Goal: Task Accomplishment & Management: Complete application form

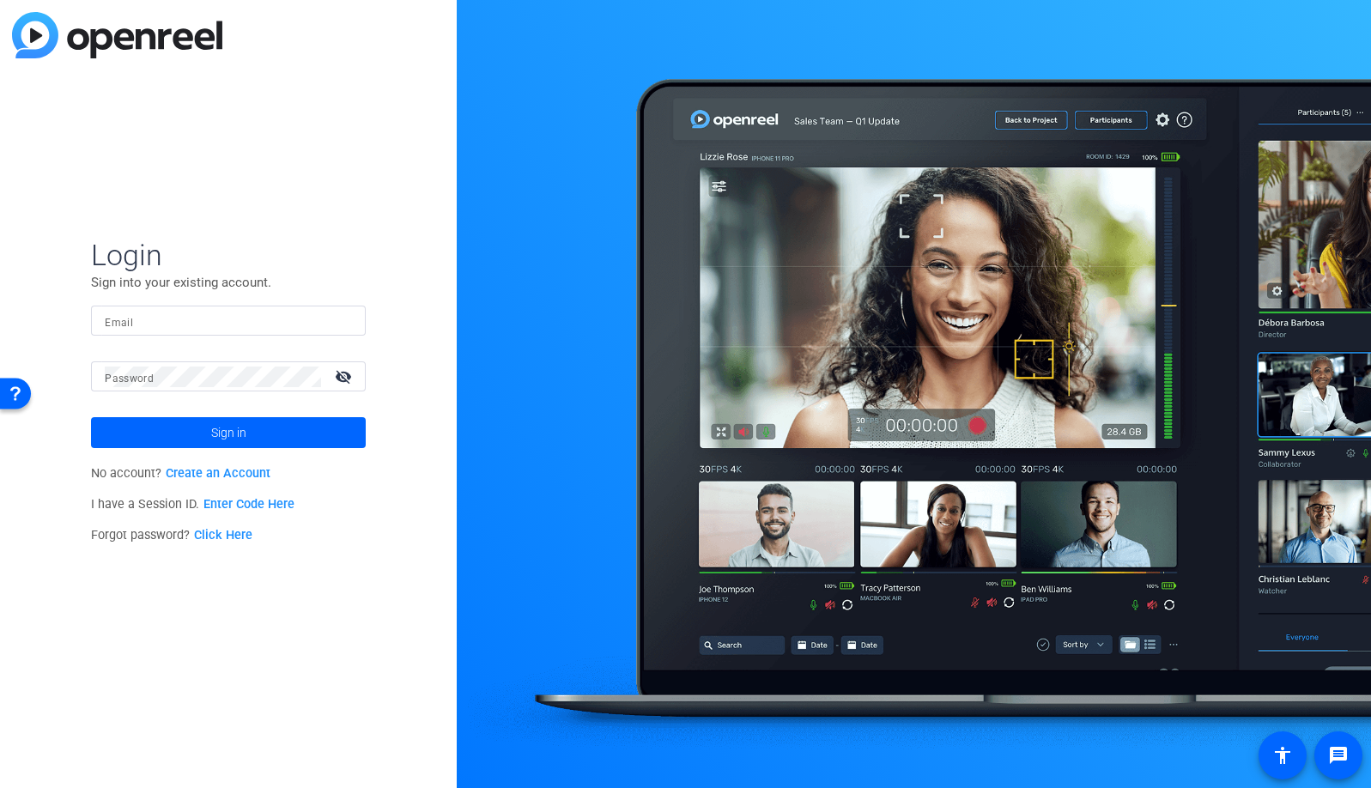
click at [203, 320] on input "Email" at bounding box center [228, 321] width 247 height 21
click at [336, 320] on img at bounding box center [337, 321] width 12 height 21
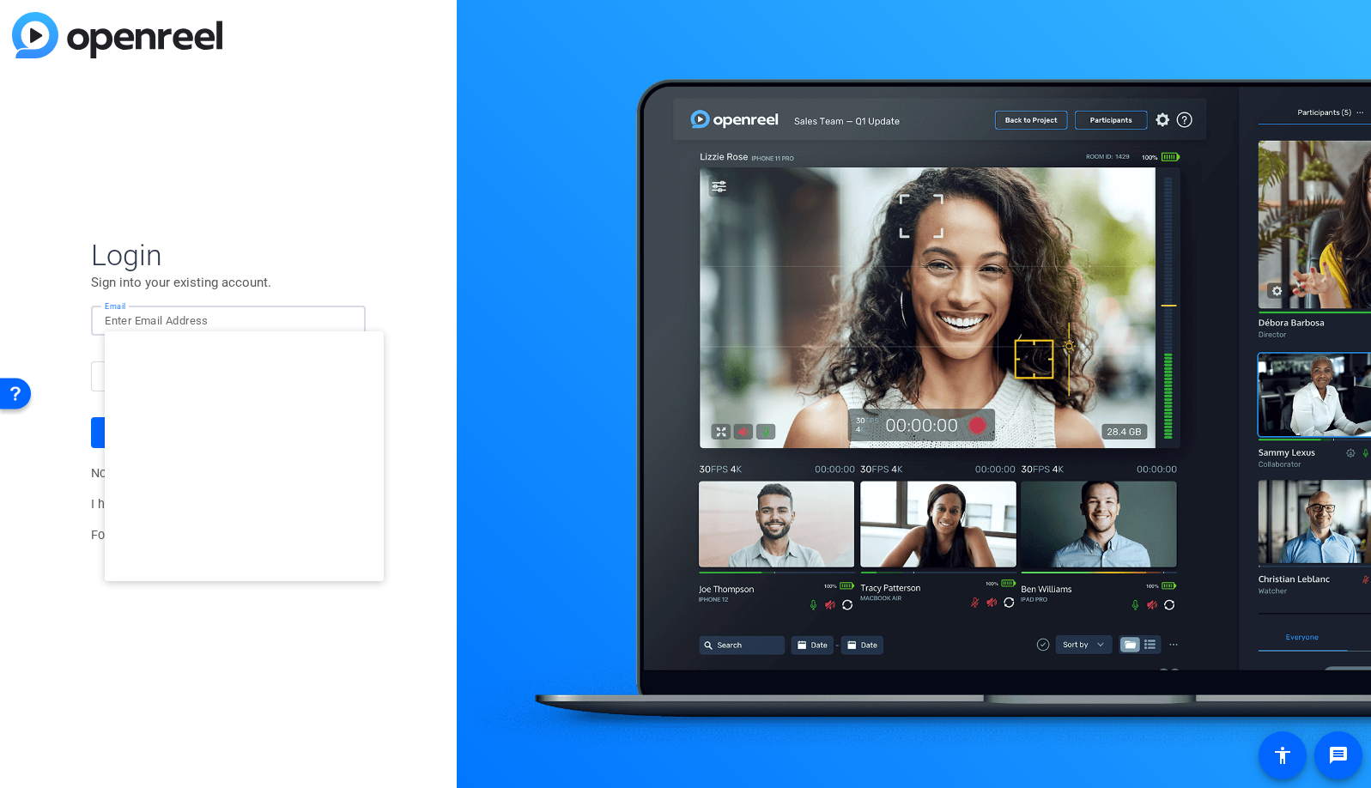
type input "[EMAIL_ADDRESS][DOMAIN_NAME]"
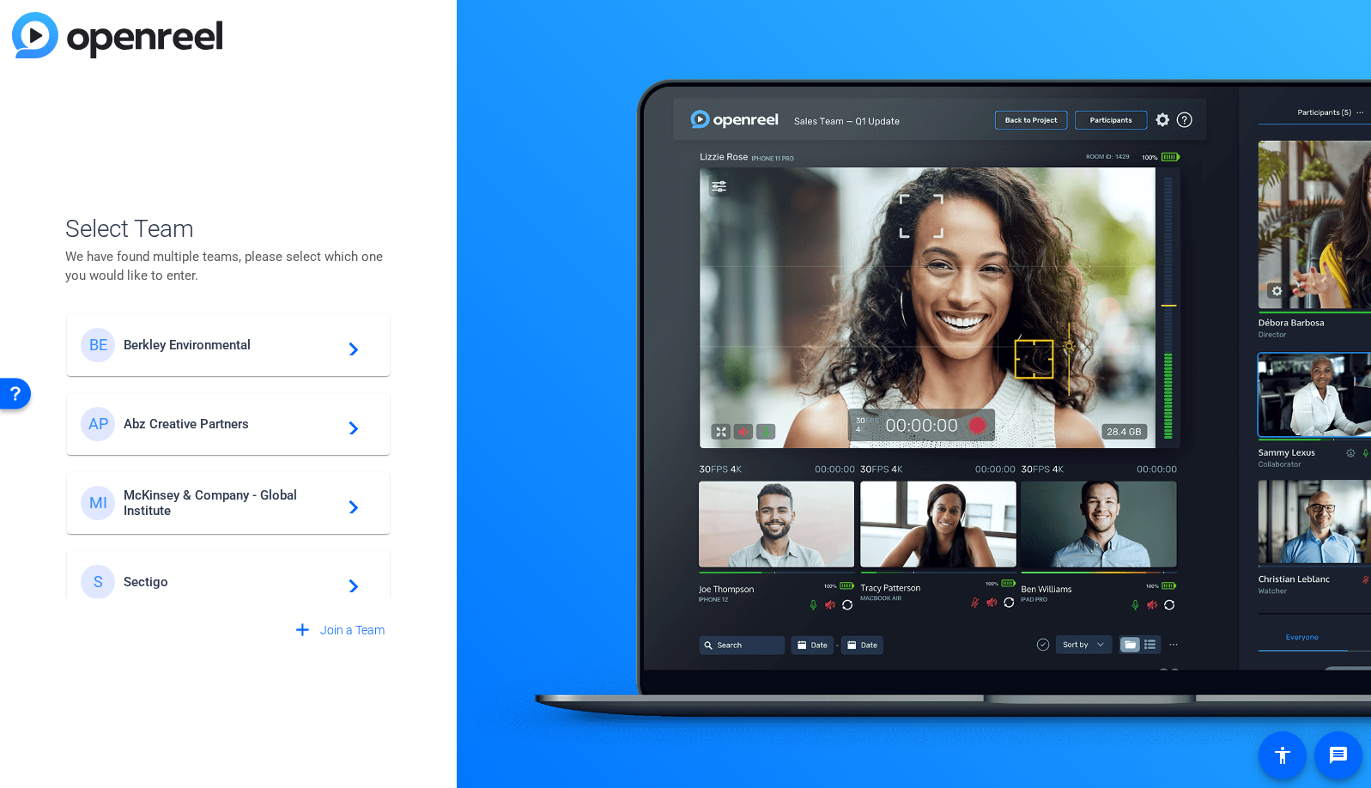
scroll to position [3, 0]
click at [260, 495] on span "McKinsey & Company - Global Institute" at bounding box center [231, 502] width 215 height 31
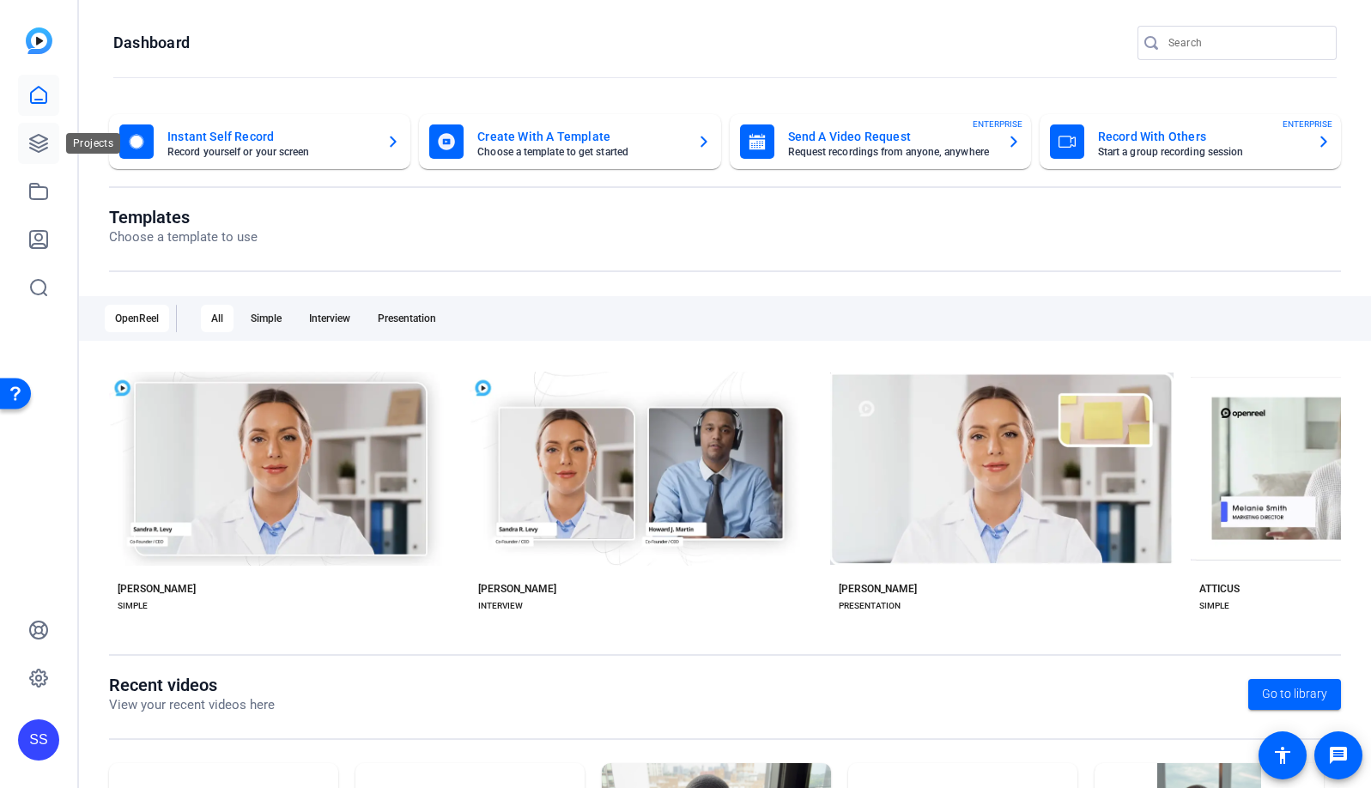
click at [45, 141] on icon at bounding box center [38, 143] width 21 height 21
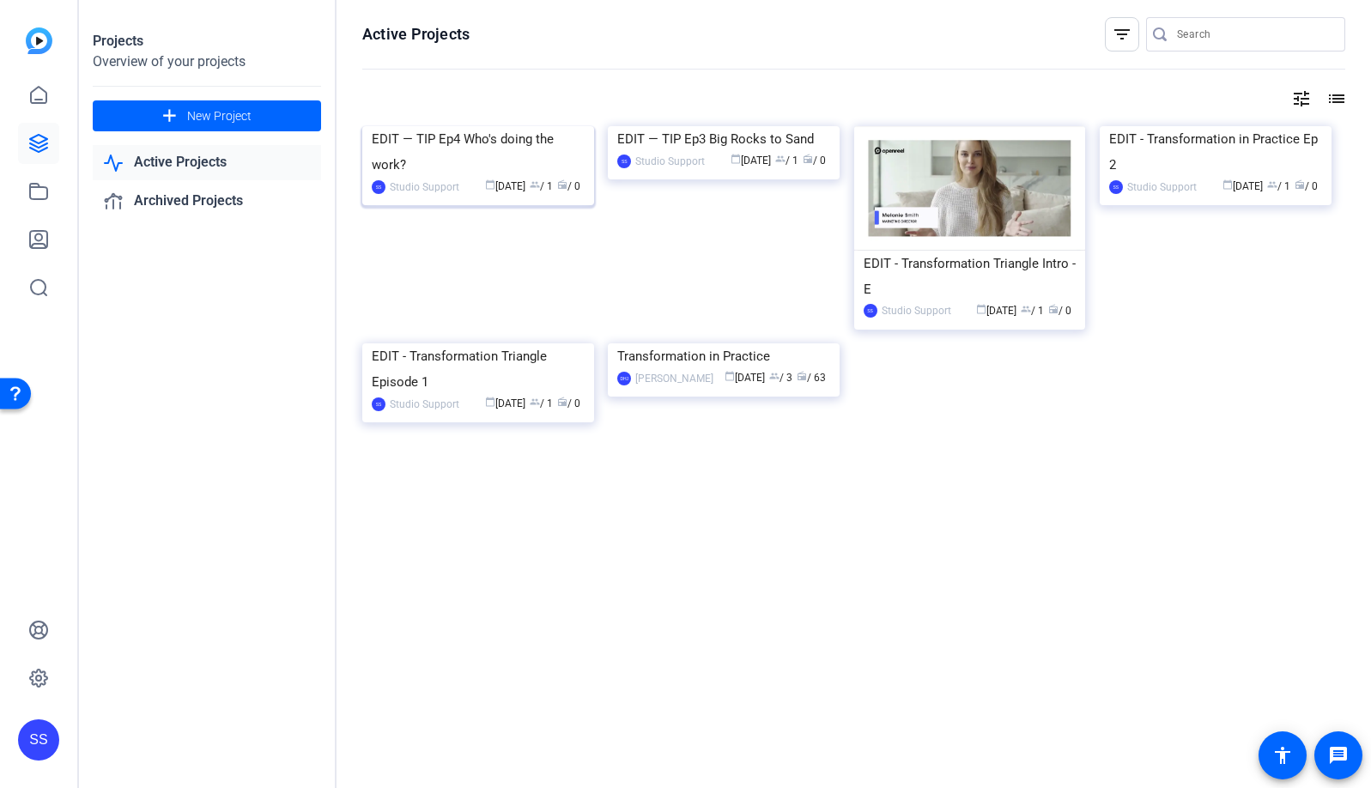
click at [507, 126] on img at bounding box center [478, 126] width 232 height 0
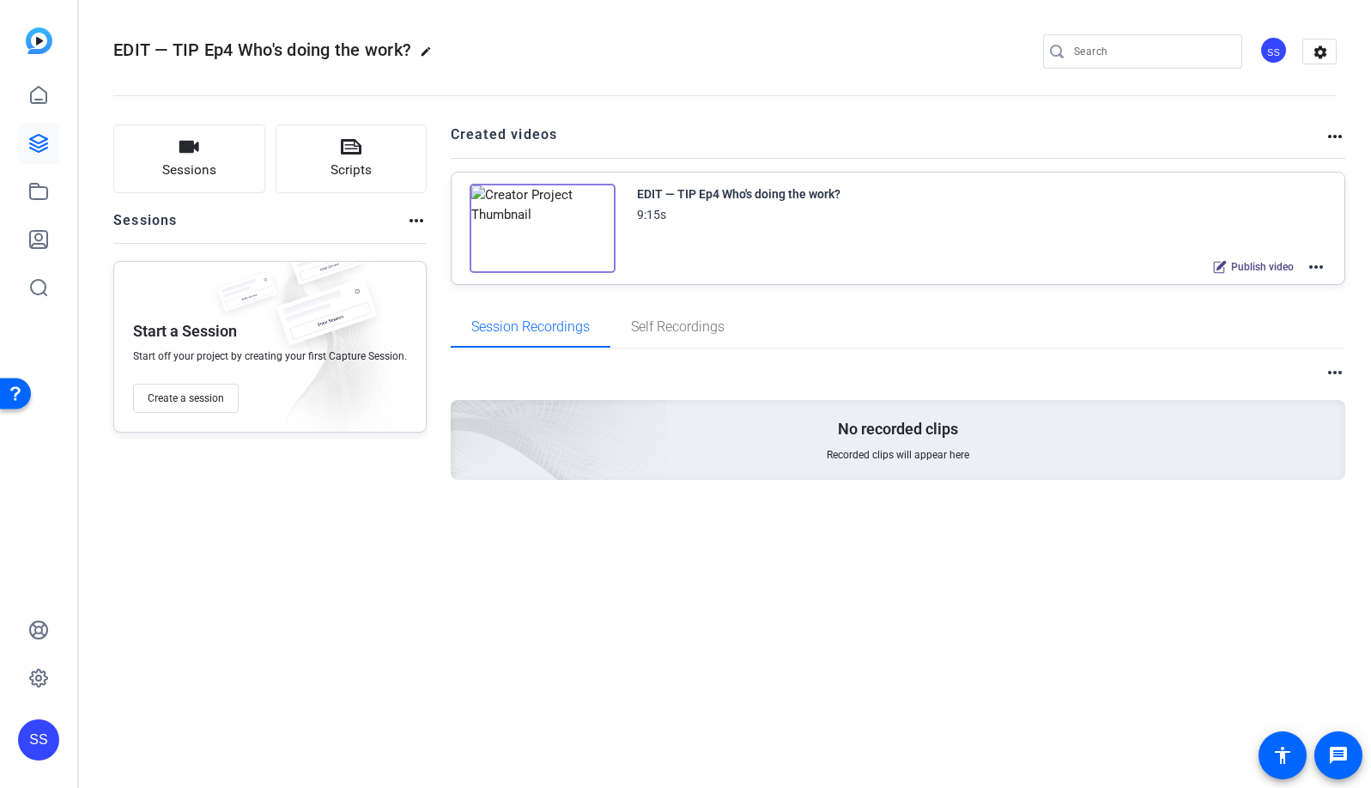
click at [1320, 268] on mat-icon "more_horiz" at bounding box center [1316, 267] width 21 height 21
click at [1296, 285] on span "Edit in Creator" at bounding box center [1252, 287] width 119 height 21
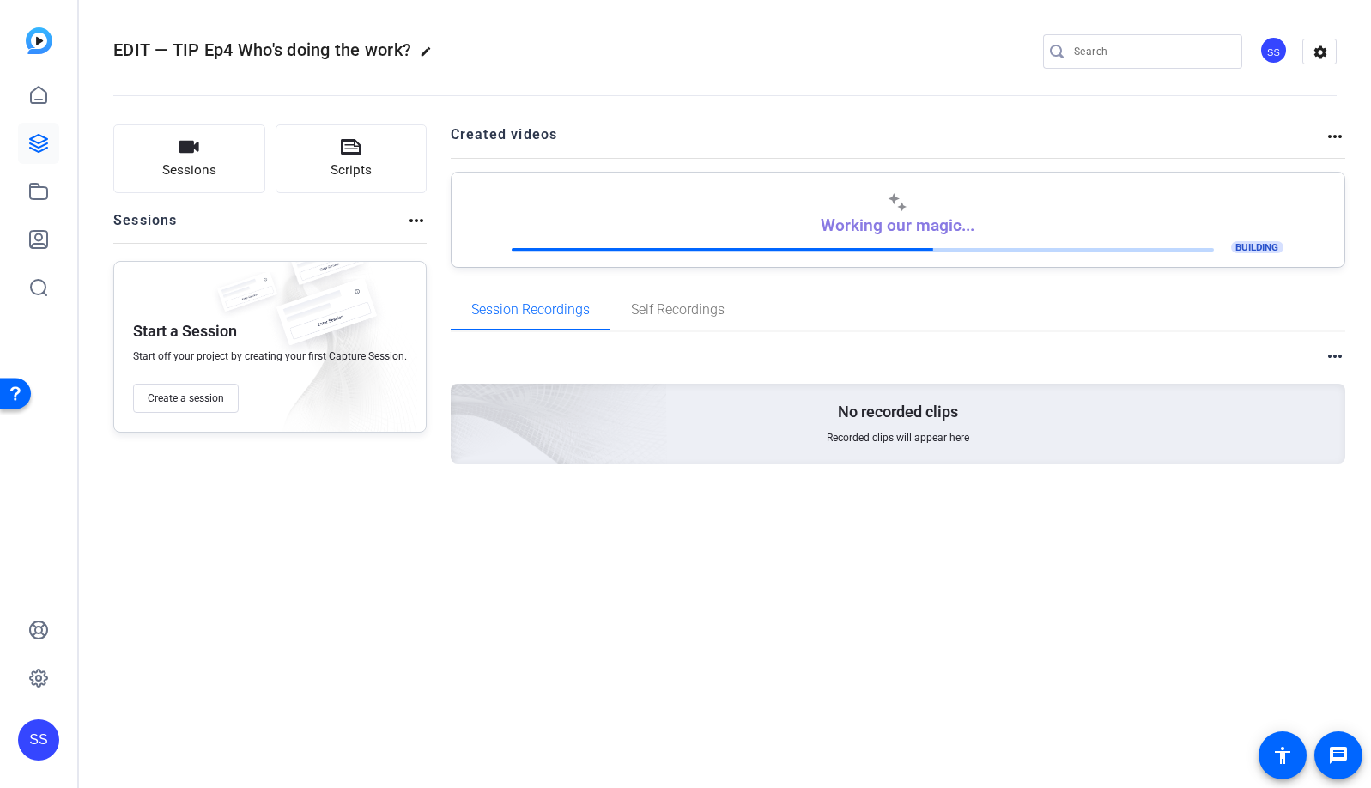
click at [21, 739] on div "SS" at bounding box center [38, 739] width 41 height 41
click at [227, 703] on mat-icon "logout" at bounding box center [227, 698] width 21 height 21
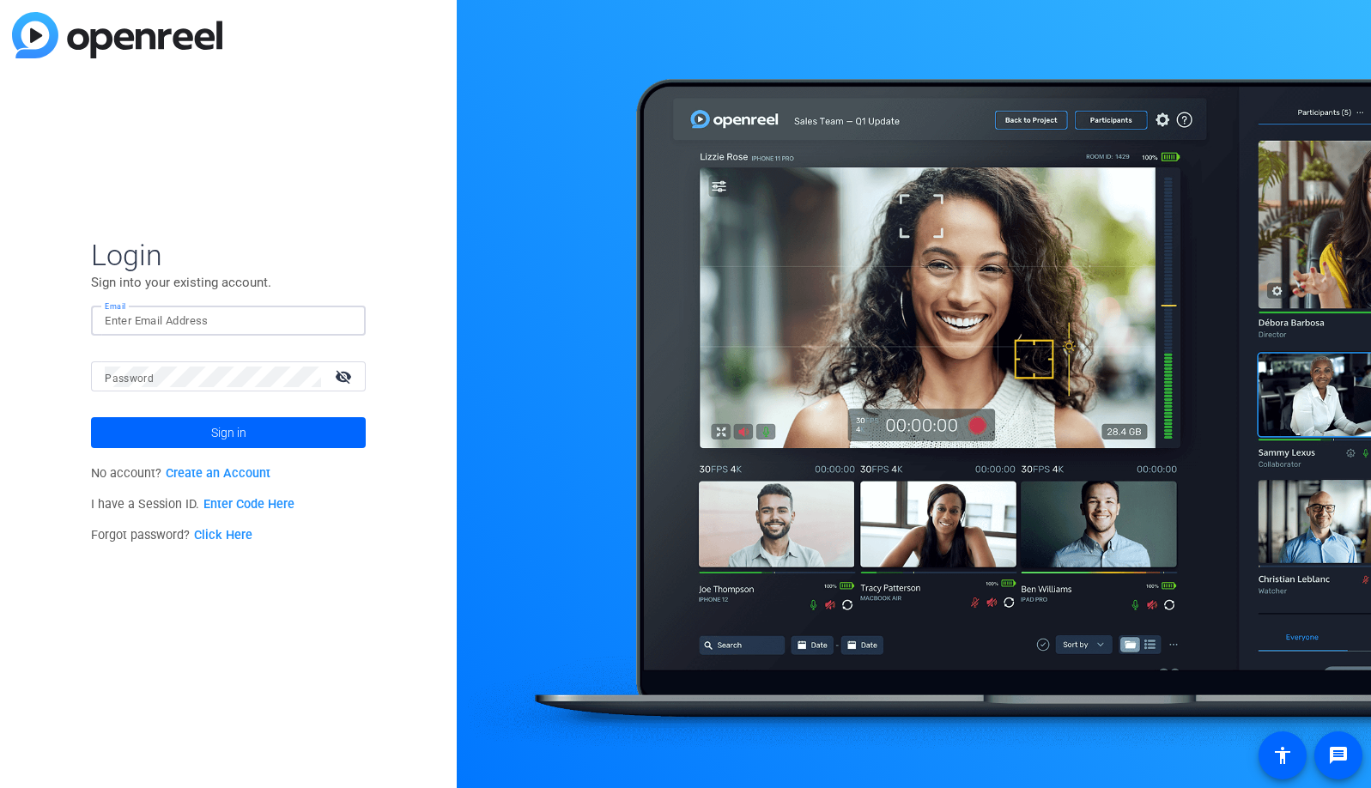
click at [310, 324] on input "Email" at bounding box center [228, 321] width 247 height 21
click at [336, 322] on img at bounding box center [337, 321] width 12 height 21
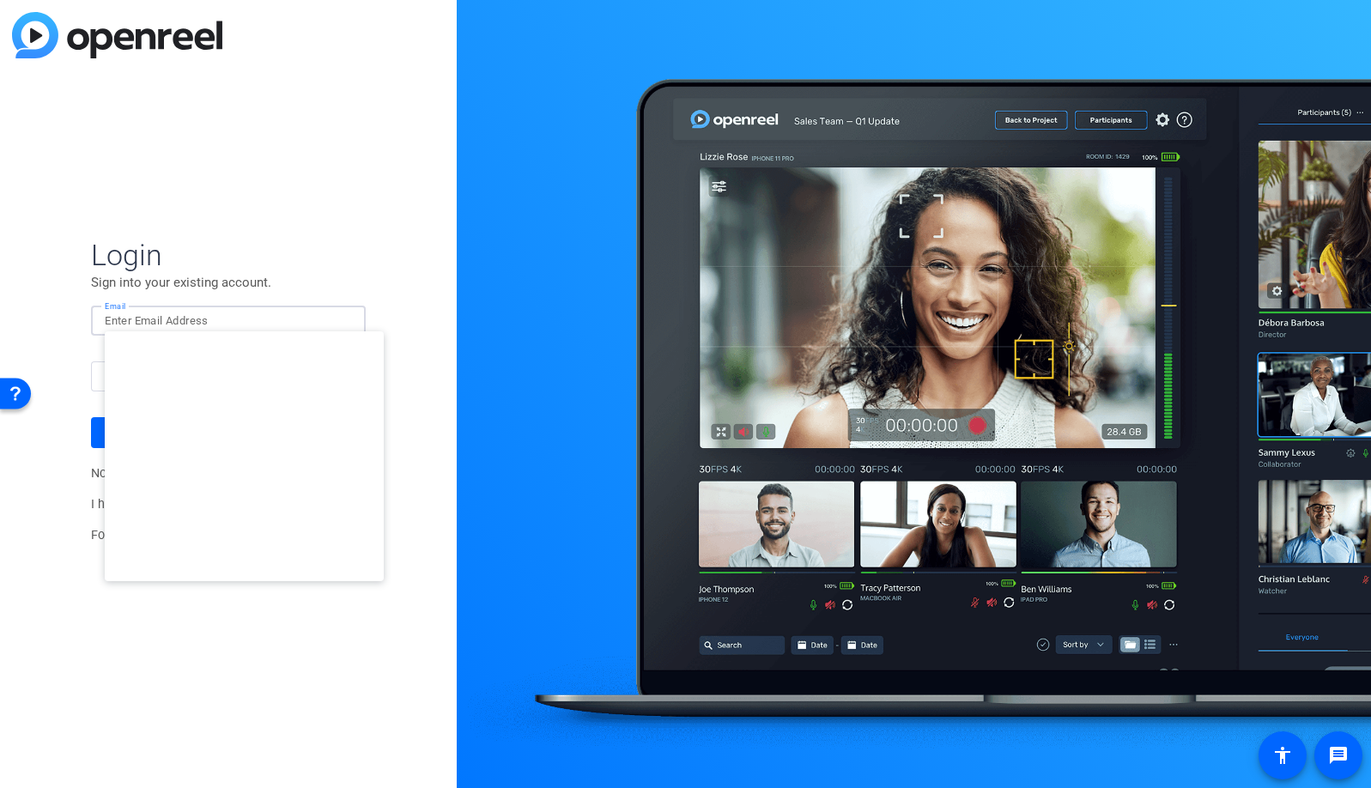
type input "studiosupport+1@openreel.com"
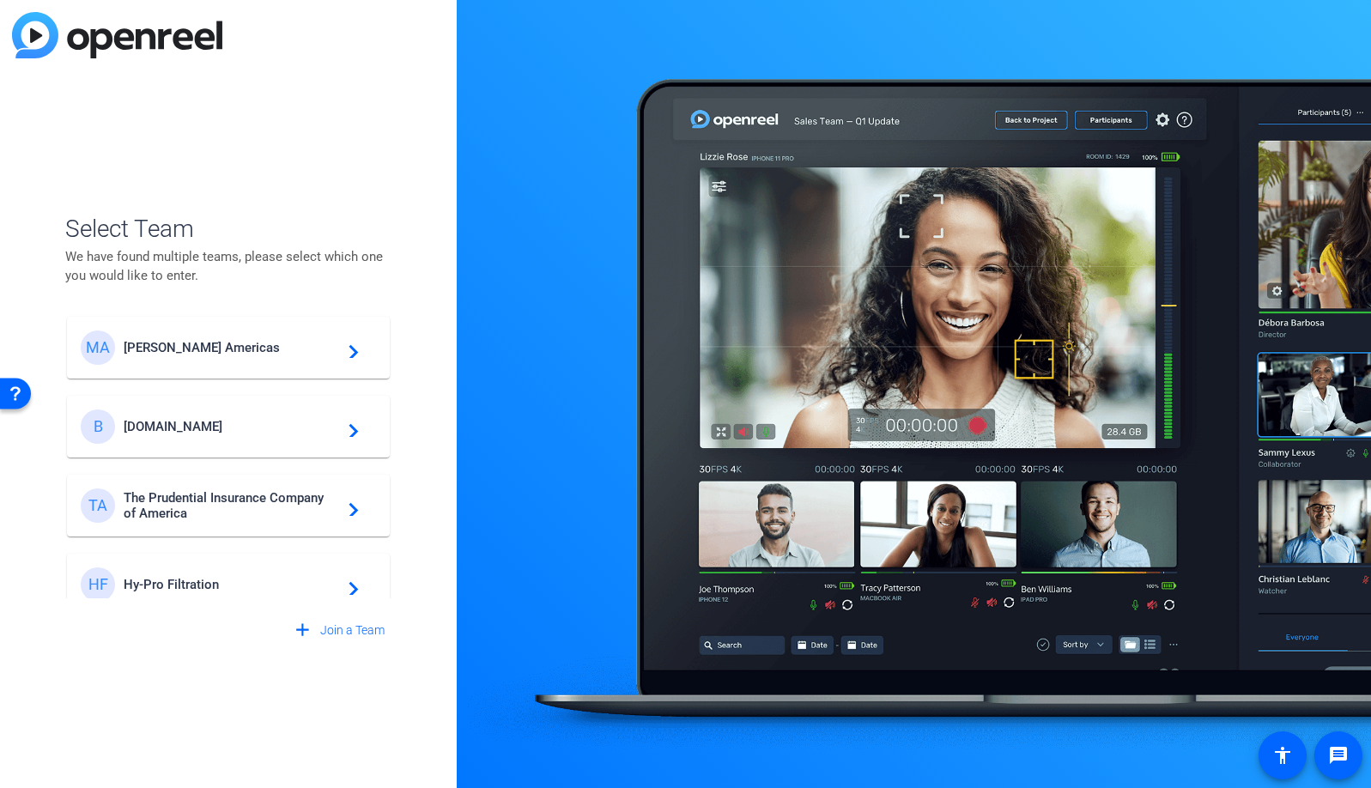
click at [257, 421] on span "Breastcancer.org" at bounding box center [231, 426] width 215 height 15
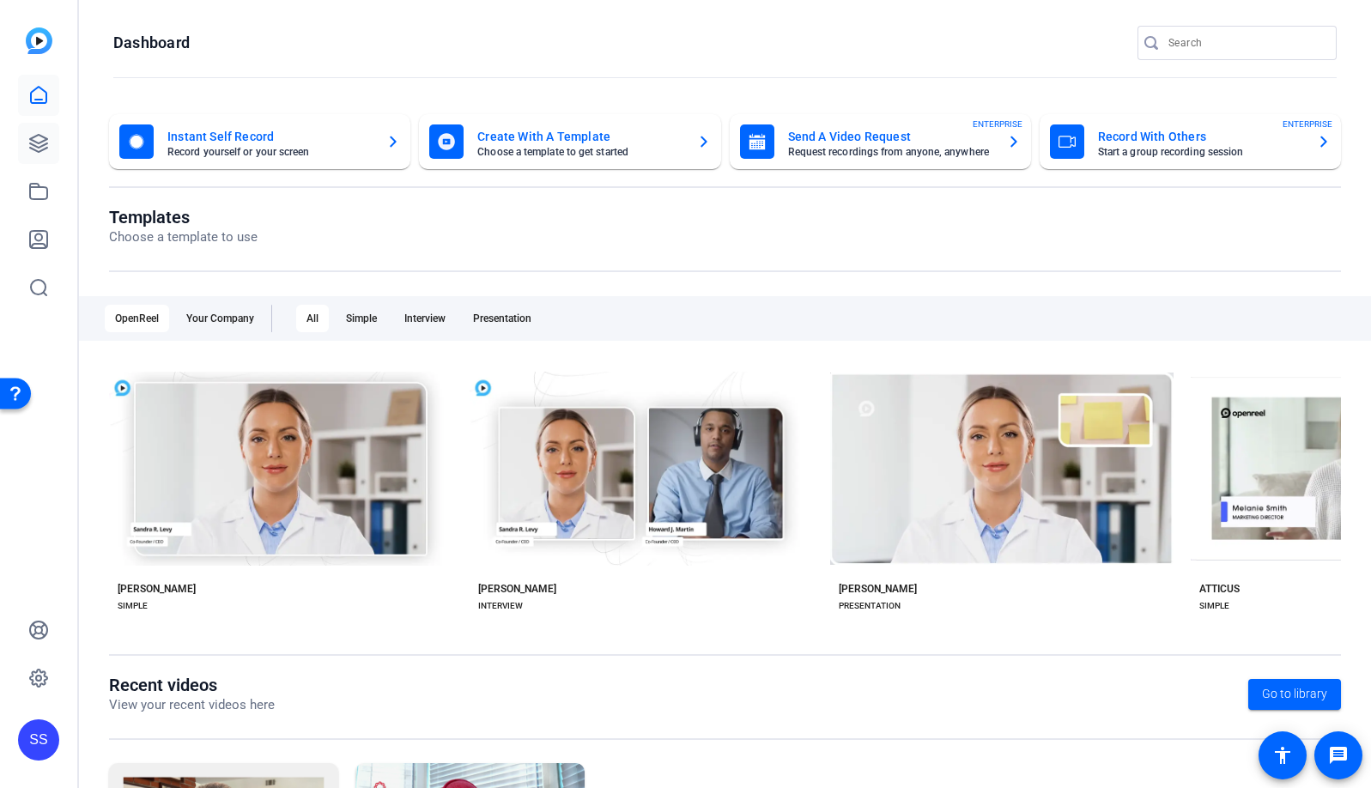
click at [33, 145] on icon at bounding box center [38, 143] width 17 height 17
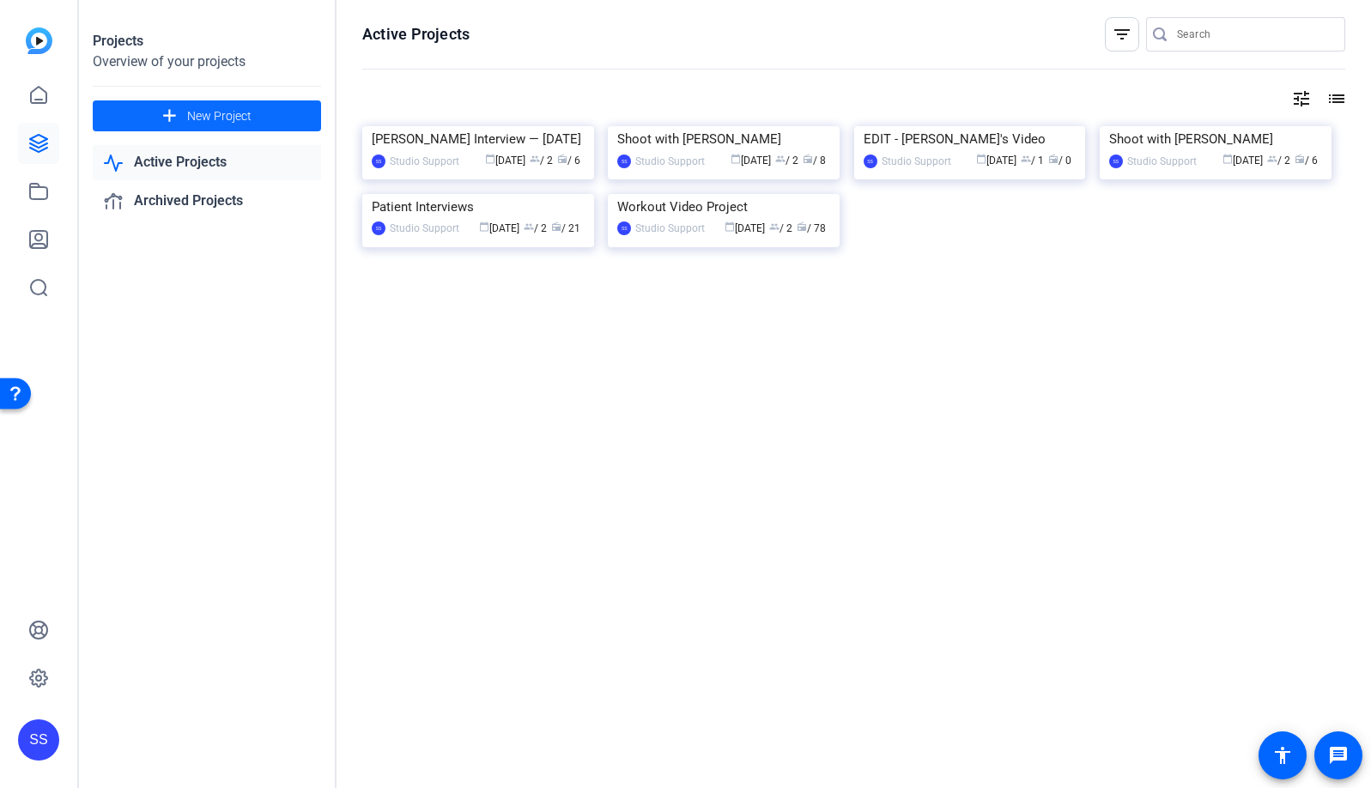
click at [302, 111] on span at bounding box center [207, 115] width 228 height 41
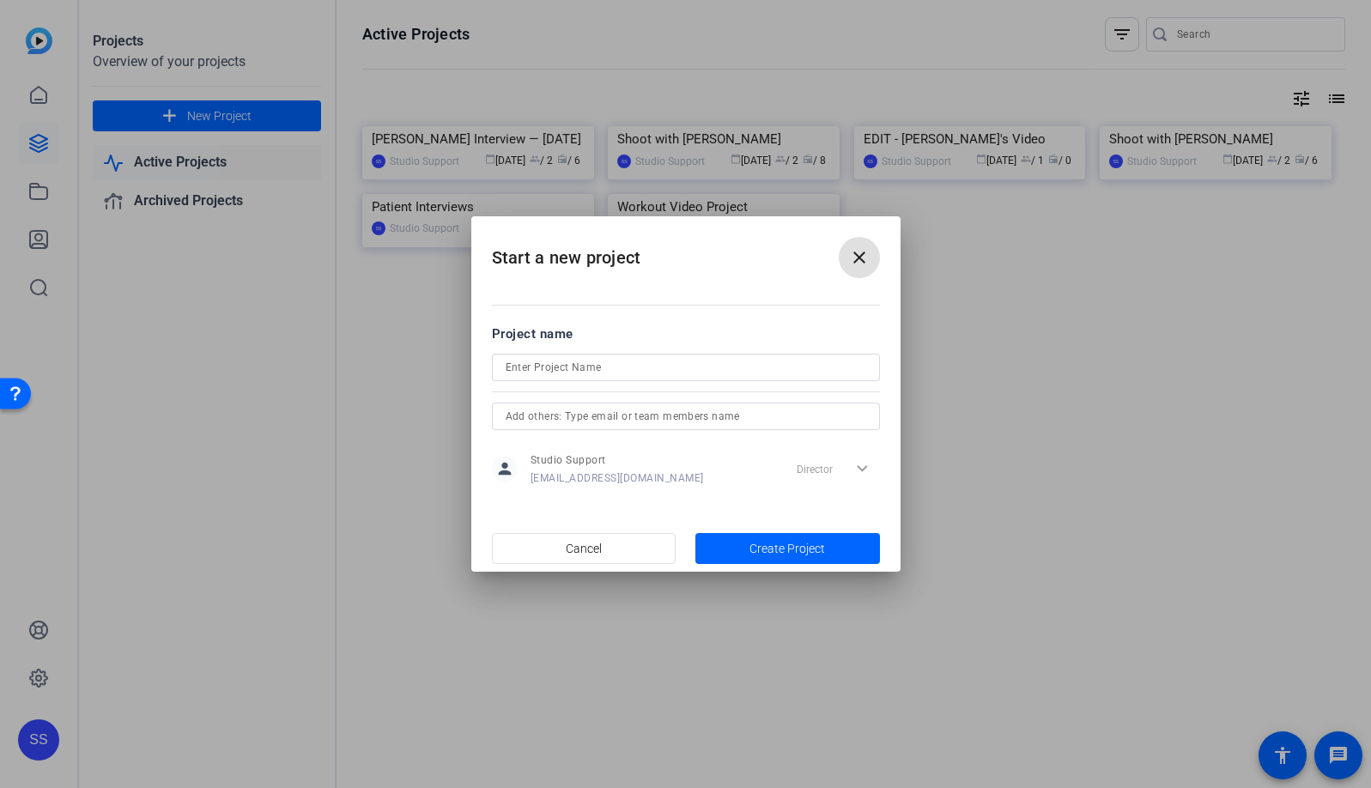
click at [637, 367] on input at bounding box center [686, 367] width 361 height 21
paste input "Novlene Williams-Mills Shoot 9/25/2025"
click at [630, 365] on input "Novlene Williams-Mills Shoot 9/25/2025" at bounding box center [686, 367] width 361 height 21
click at [630, 364] on input "Novlene Williams-Mills Shoot 9/25/2025" at bounding box center [686, 367] width 361 height 21
paste input "—"
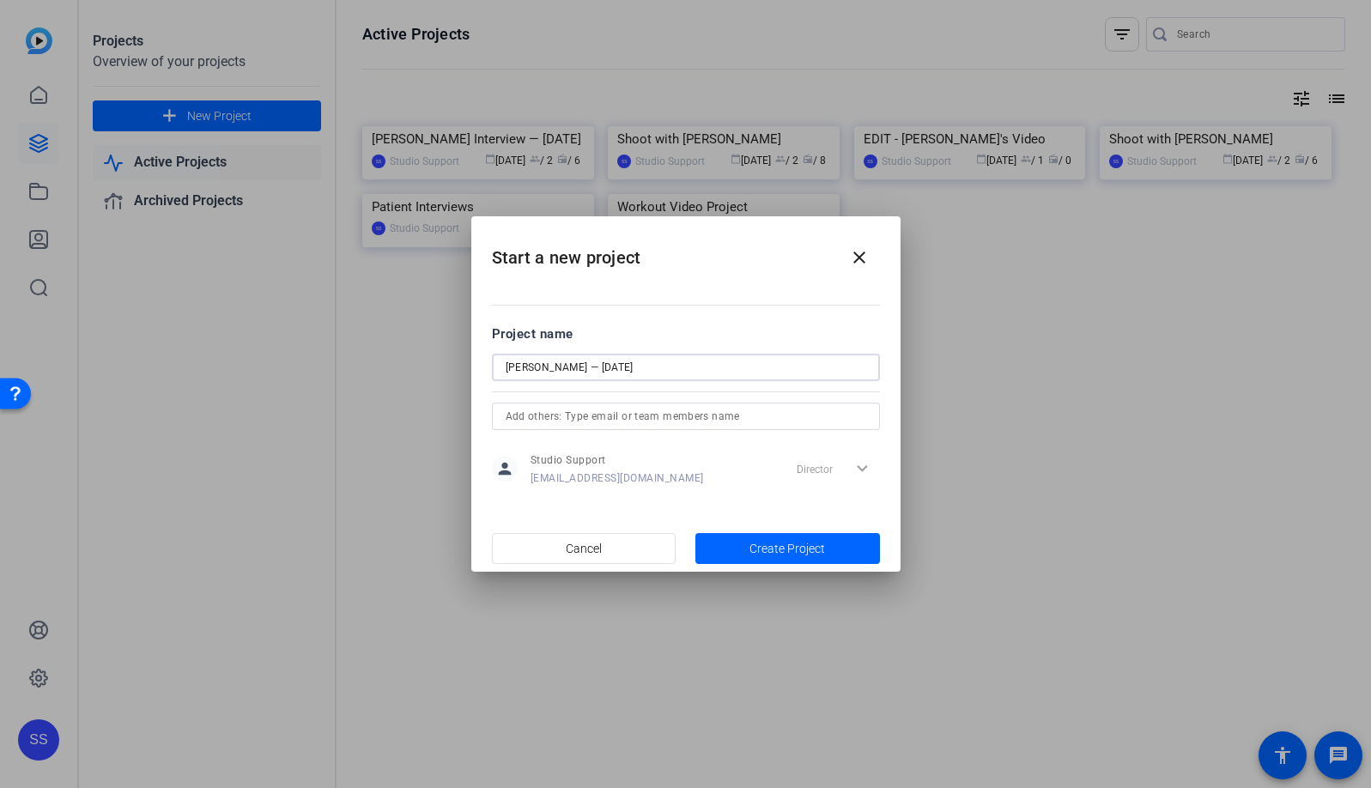
type input "Novlene Williams-Mills — 9/25/2025"
click at [722, 423] on input "text" at bounding box center [686, 416] width 361 height 21
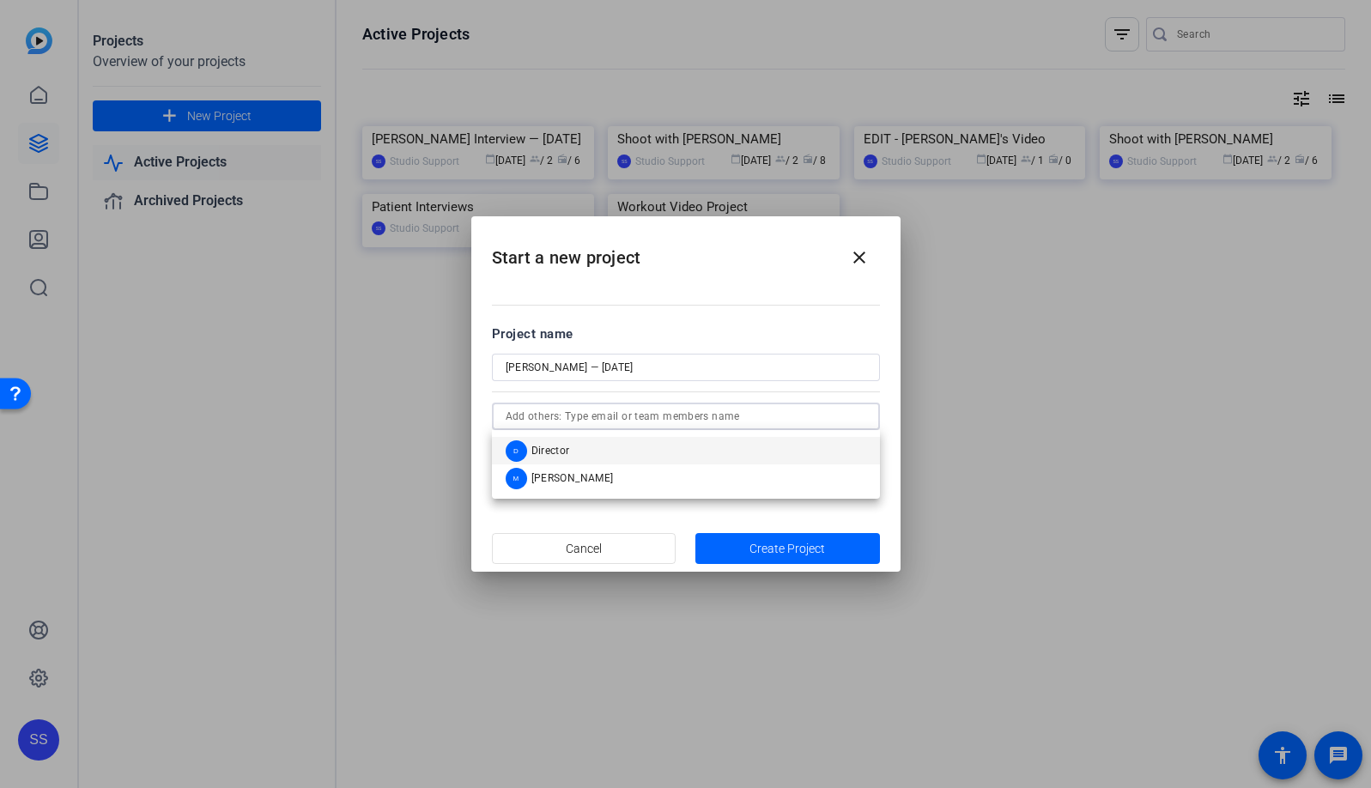
click at [712, 440] on mat-option "D Director" at bounding box center [686, 450] width 388 height 27
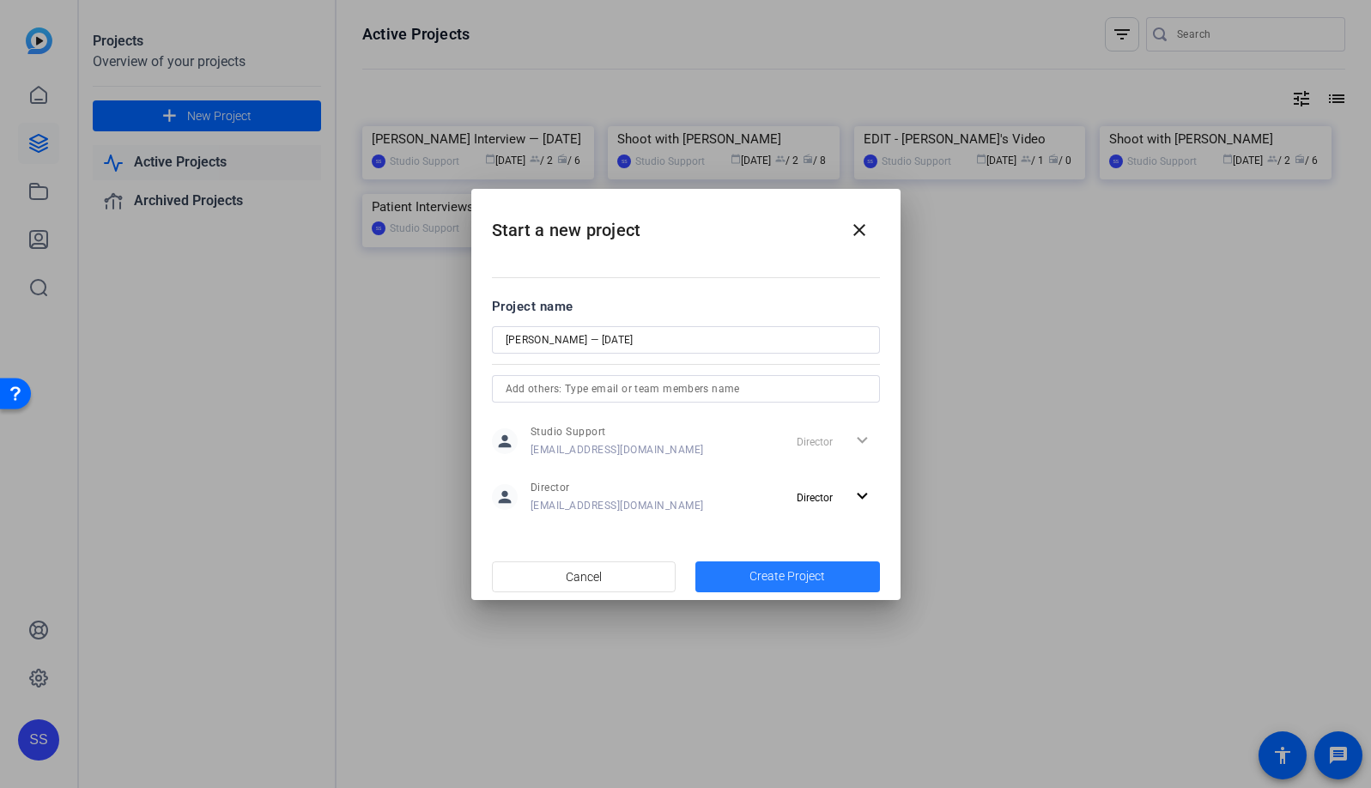
click at [821, 578] on span "Create Project" at bounding box center [787, 576] width 76 height 18
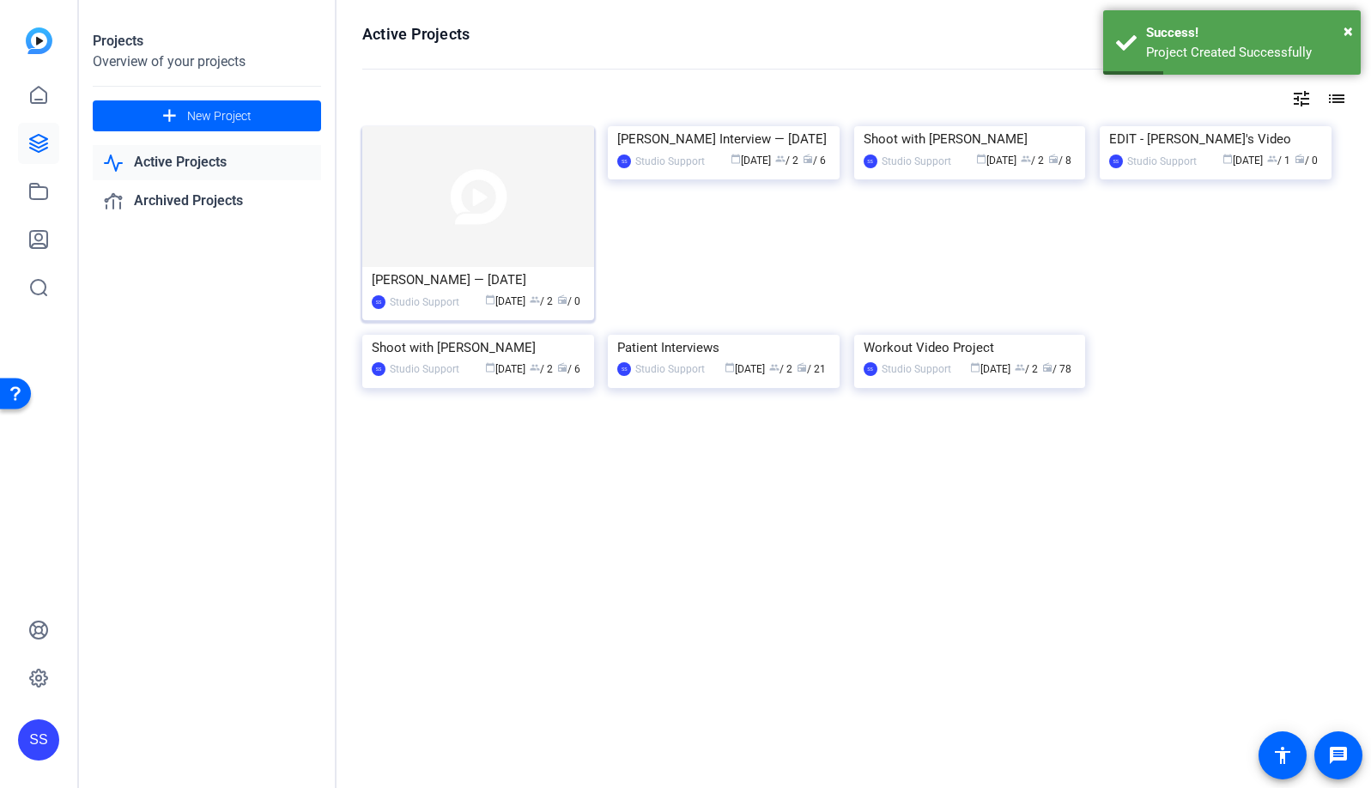
click at [555, 167] on img at bounding box center [478, 196] width 232 height 141
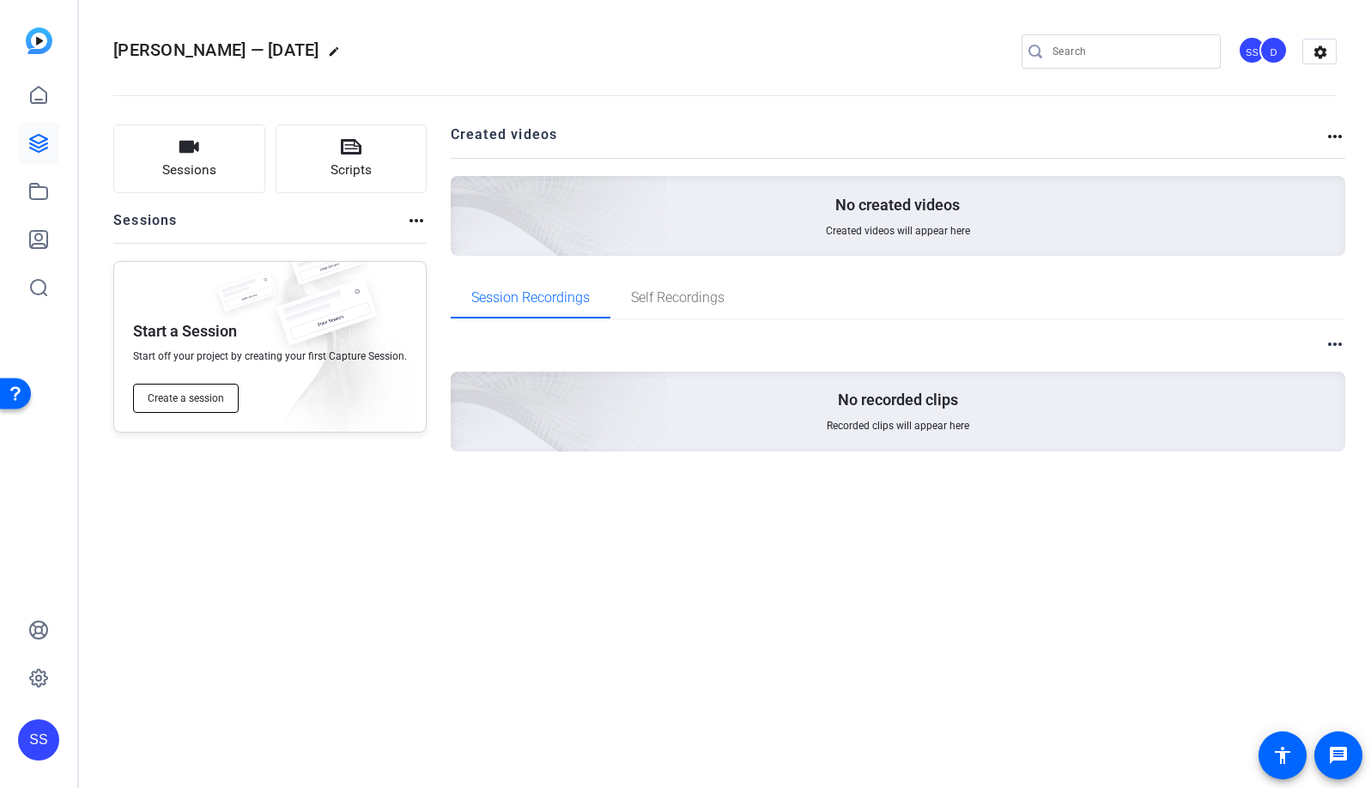
click at [205, 402] on span "Create a session" at bounding box center [186, 398] width 76 height 14
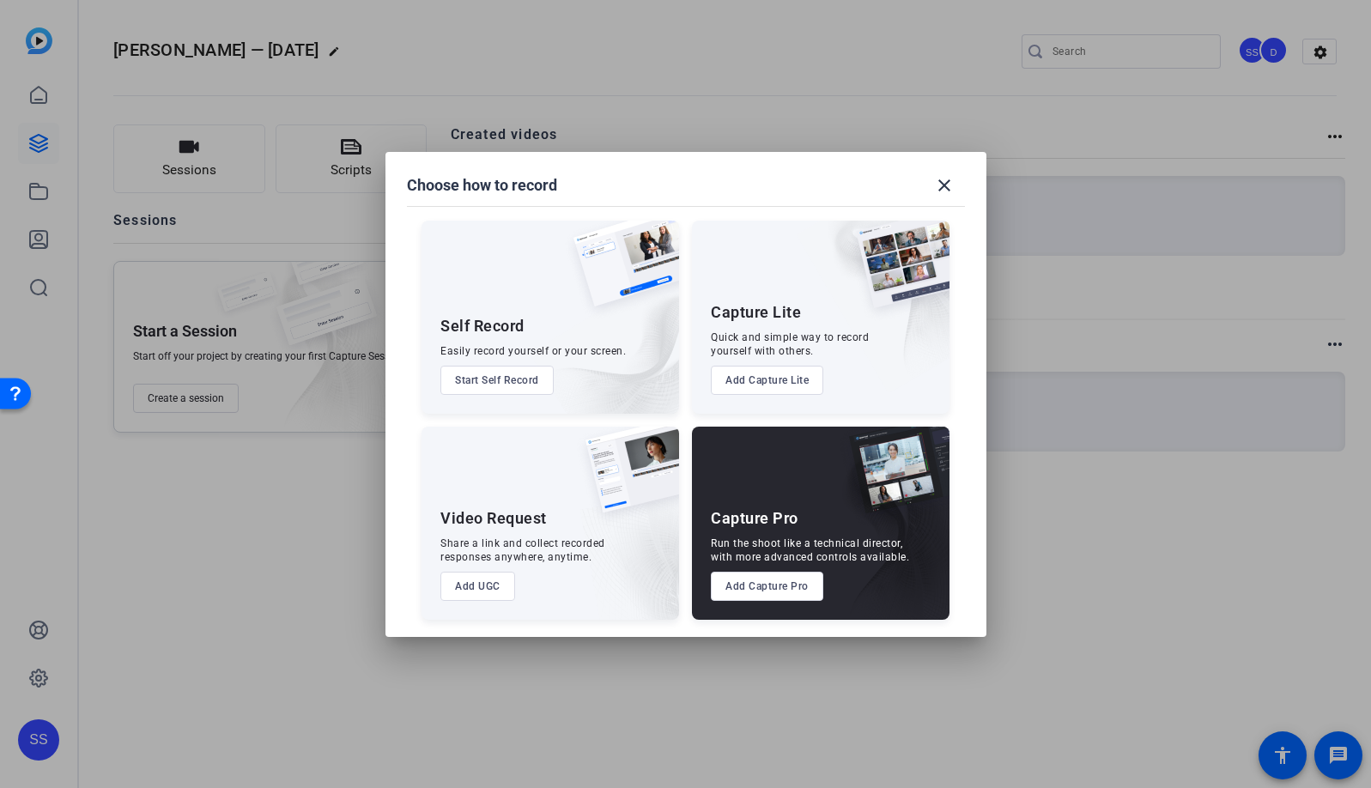
click at [797, 582] on button "Add Capture Pro" at bounding box center [767, 586] width 112 height 29
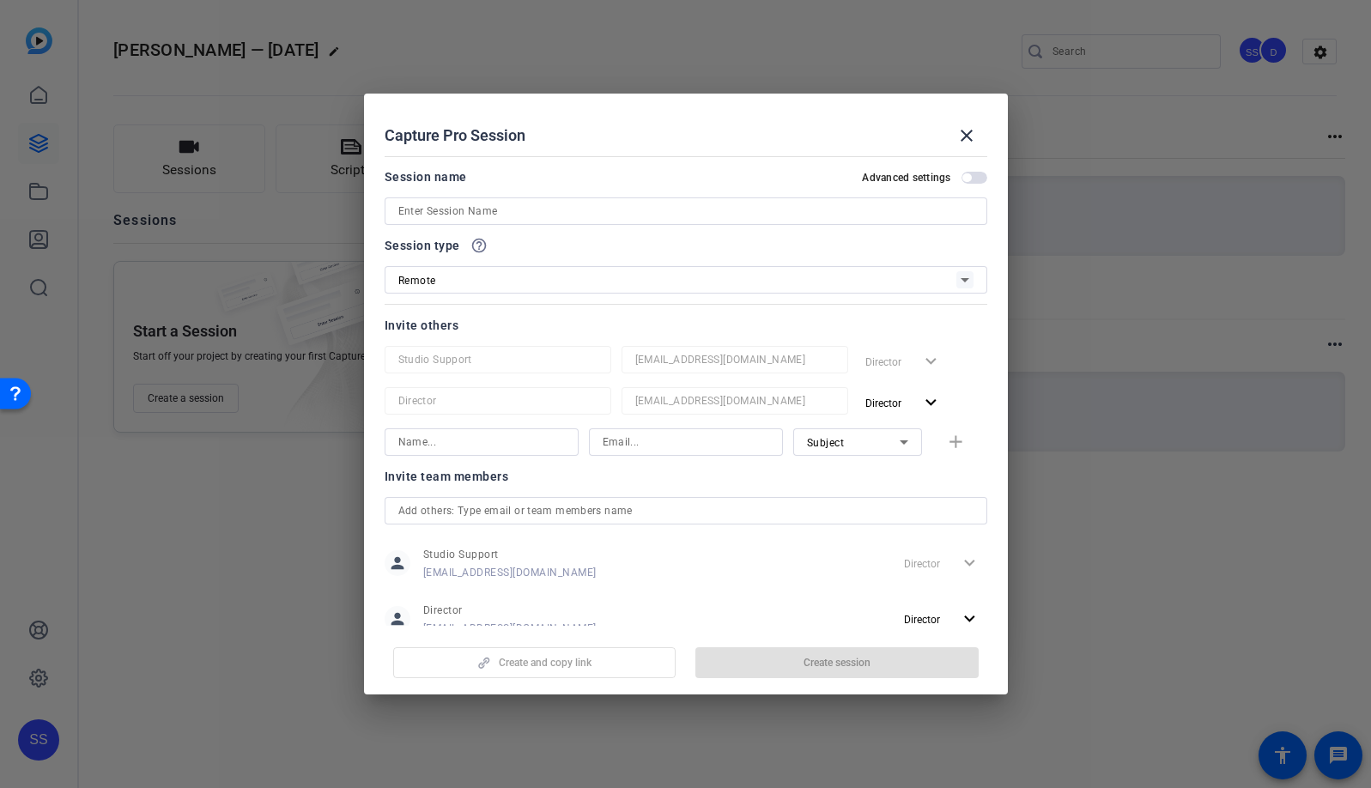
drag, startPoint x: 978, startPoint y: 134, endPoint x: 969, endPoint y: 130, distance: 9.2
click at [978, 134] on span at bounding box center [966, 135] width 41 height 41
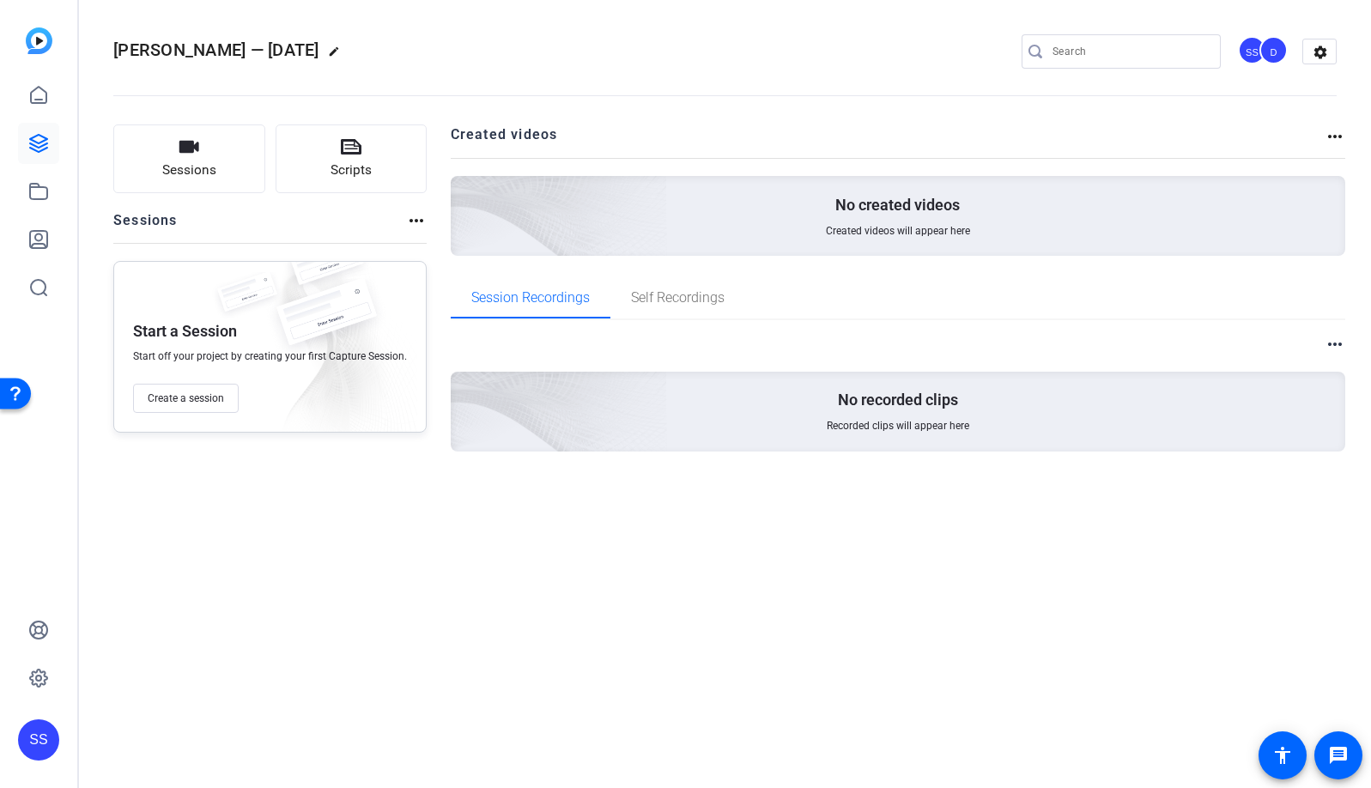
click at [348, 53] on mat-icon "edit" at bounding box center [338, 55] width 21 height 21
click at [183, 52] on input "Novlene Williams-Mills — 9/25/2025" at bounding box center [183, 51] width 112 height 21
click at [294, 52] on span "clear" at bounding box center [293, 51] width 21 height 21
click at [179, 402] on span "Create a session" at bounding box center [186, 398] width 76 height 14
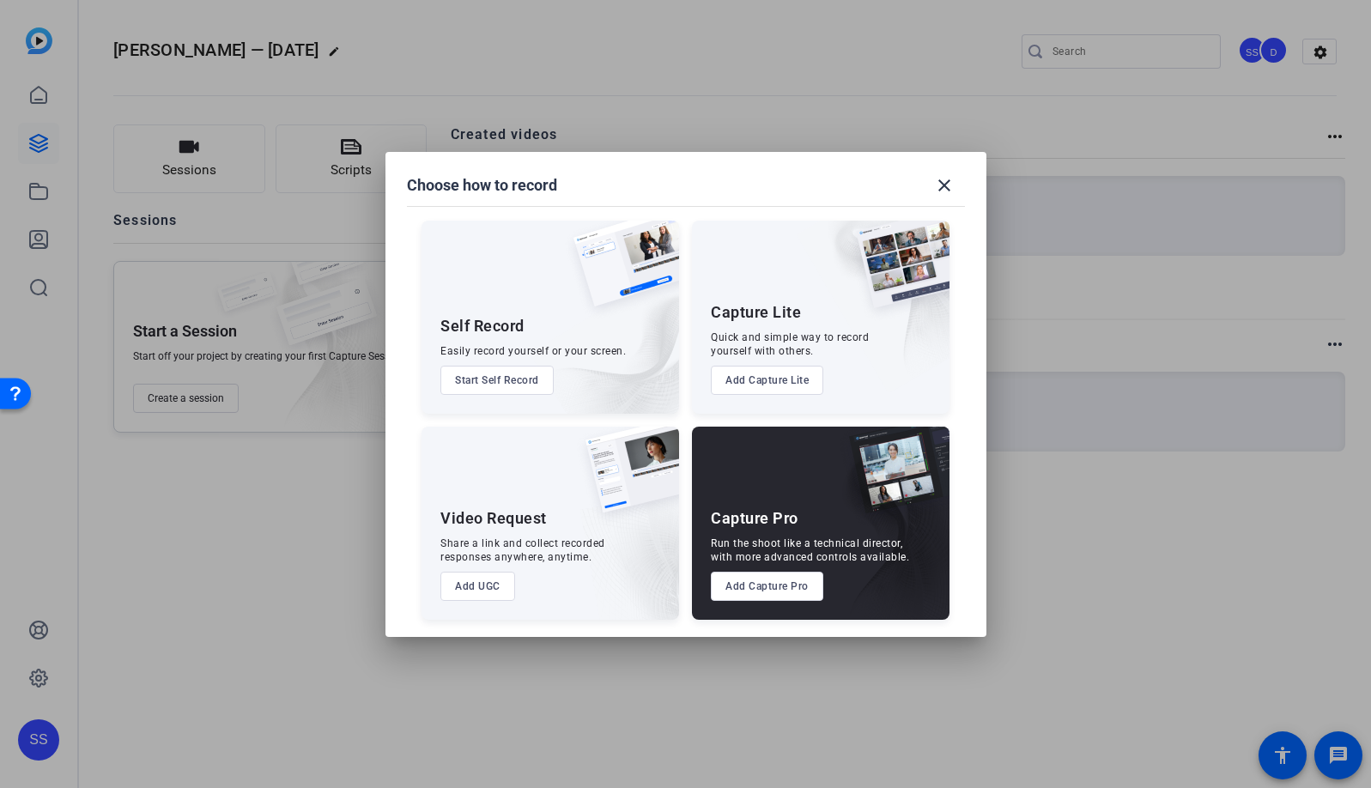
click at [804, 588] on button "Add Capture Pro" at bounding box center [767, 586] width 112 height 29
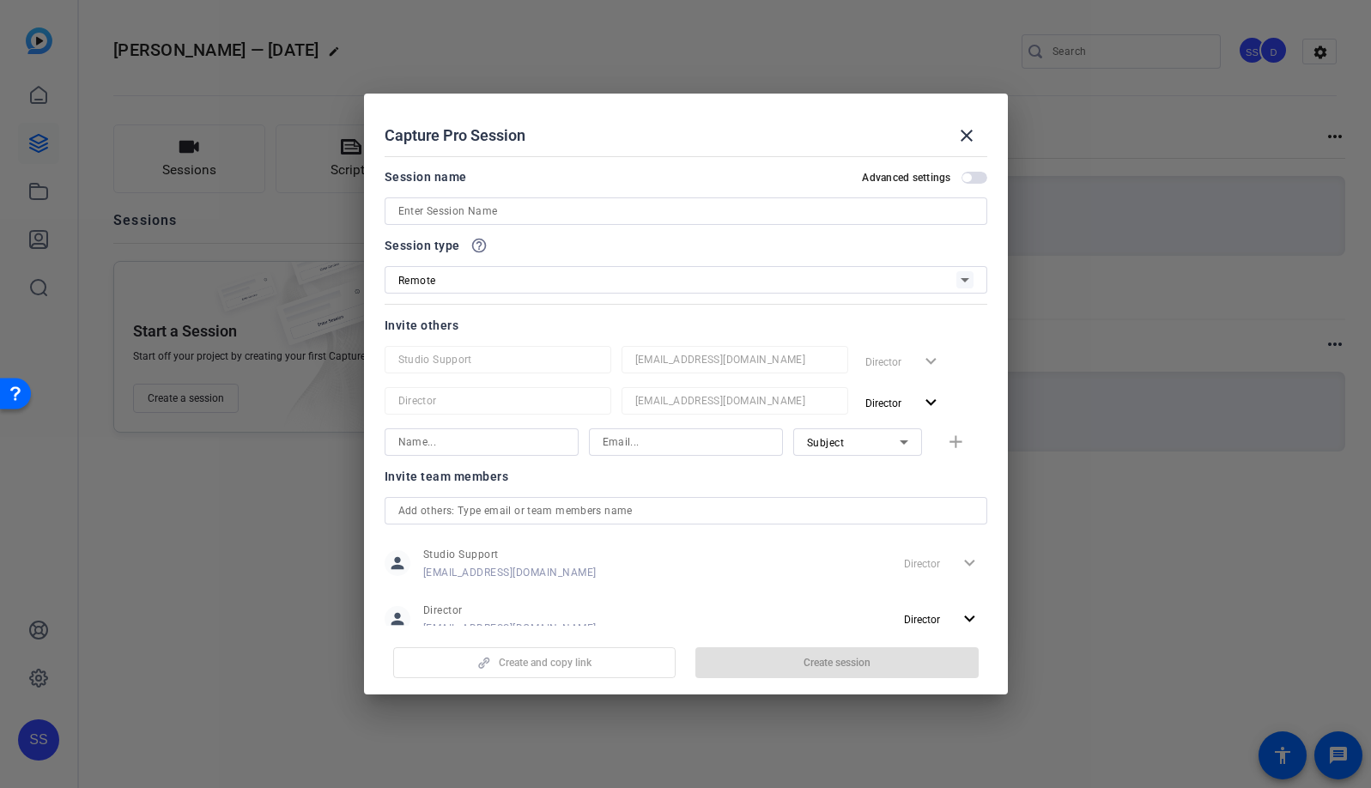
click at [511, 205] on input at bounding box center [685, 211] width 575 height 21
paste input "Novlene Williams-Mills — 9/25/2025"
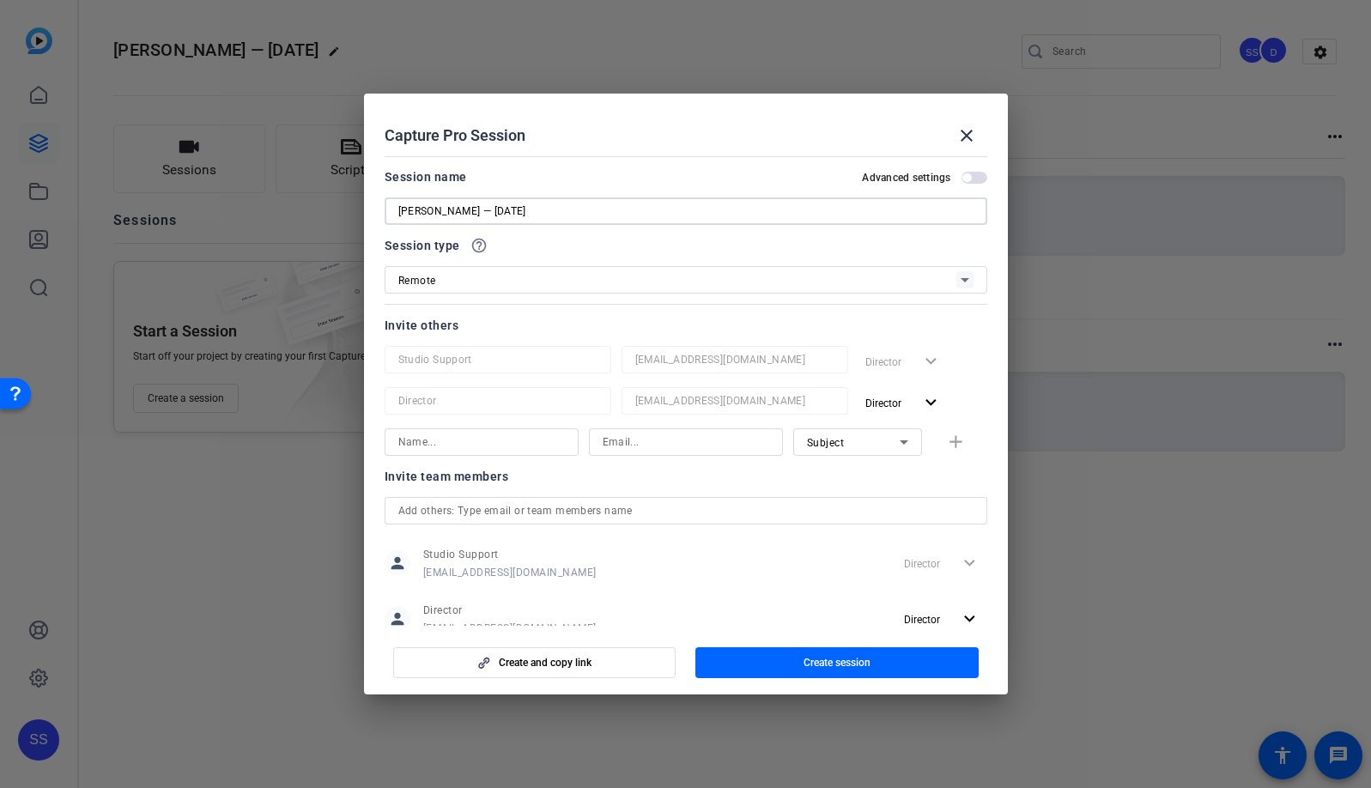
type input "Novlene Williams-Mills — 9/25/2025"
click at [601, 322] on div "Invite others" at bounding box center [686, 325] width 603 height 21
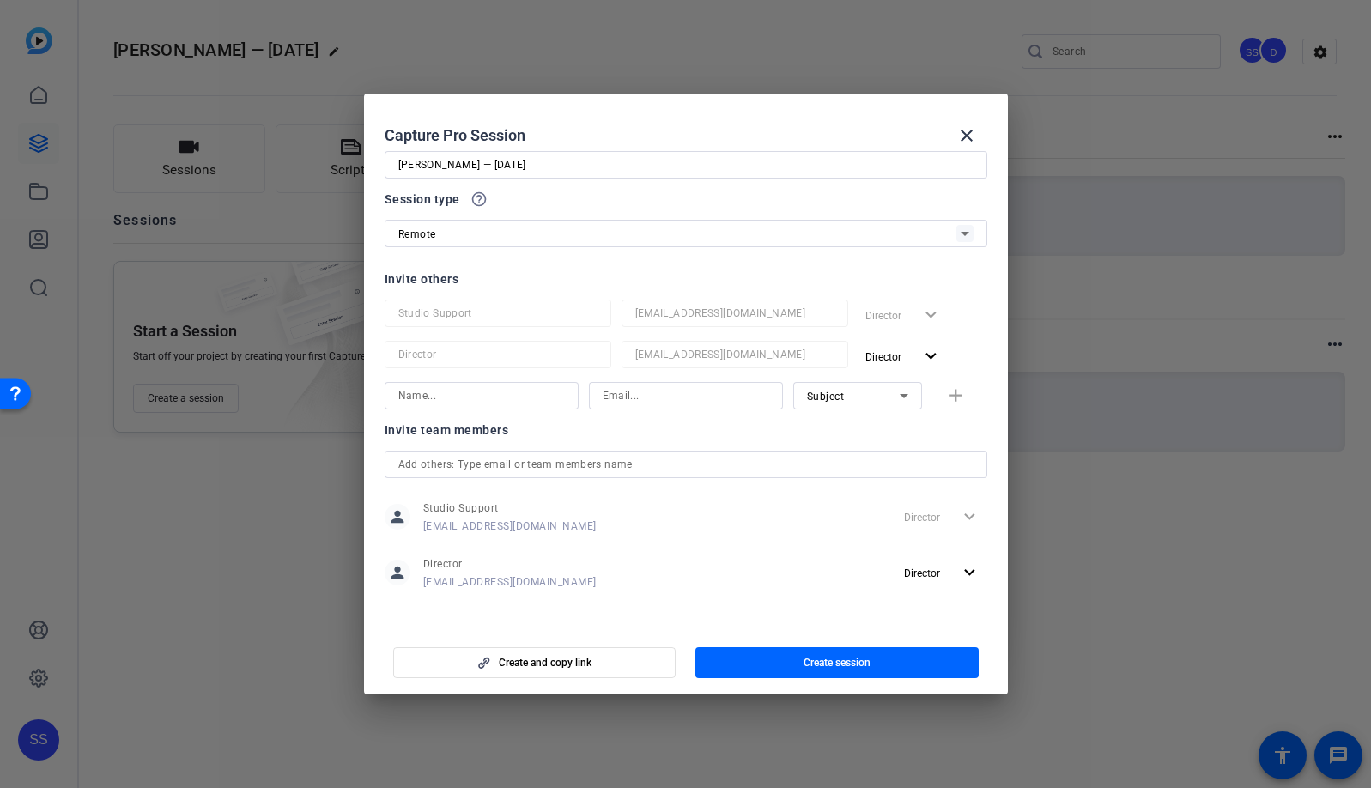
scroll to position [47, 0]
click at [899, 666] on span "button" at bounding box center [836, 662] width 283 height 41
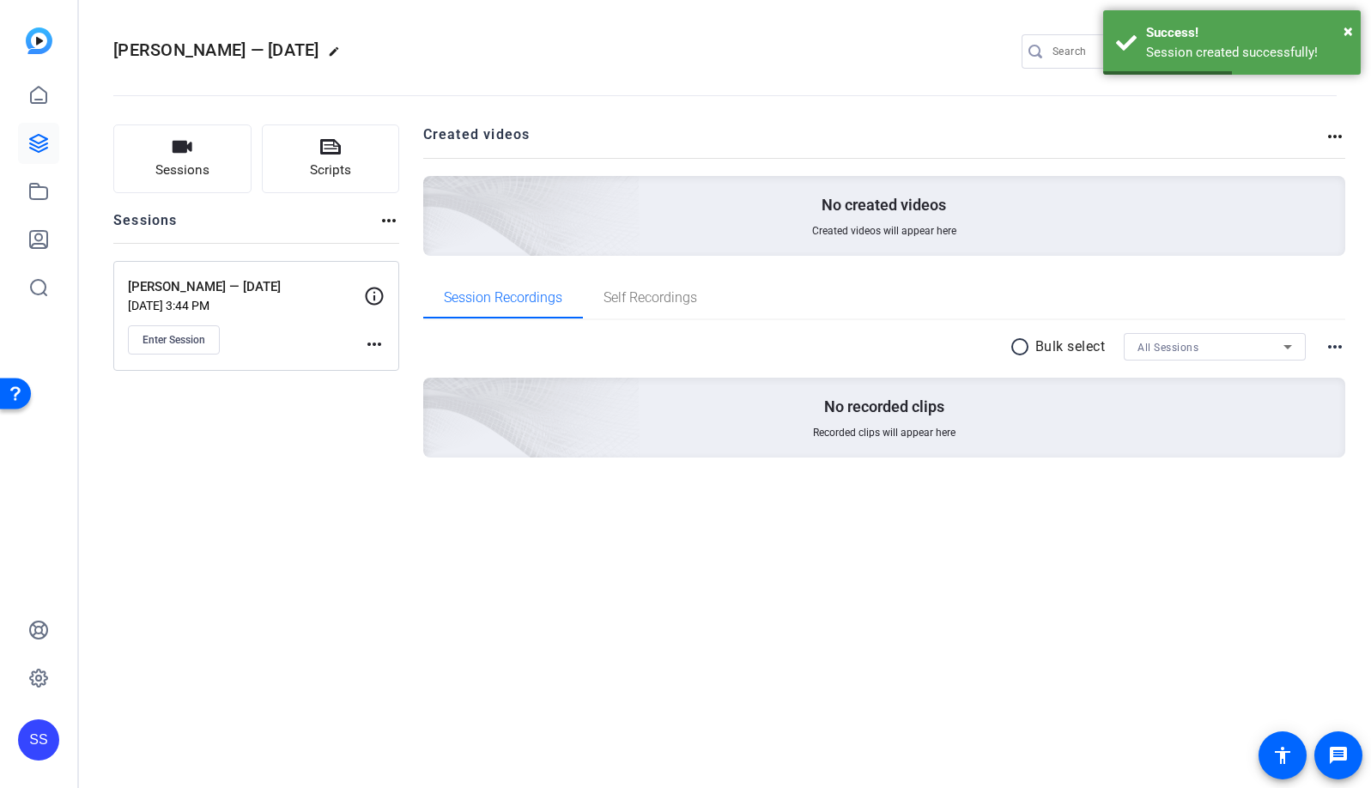
click at [369, 346] on mat-icon "more_horiz" at bounding box center [374, 344] width 21 height 21
click at [385, 364] on span "Edit Session" at bounding box center [417, 369] width 78 height 21
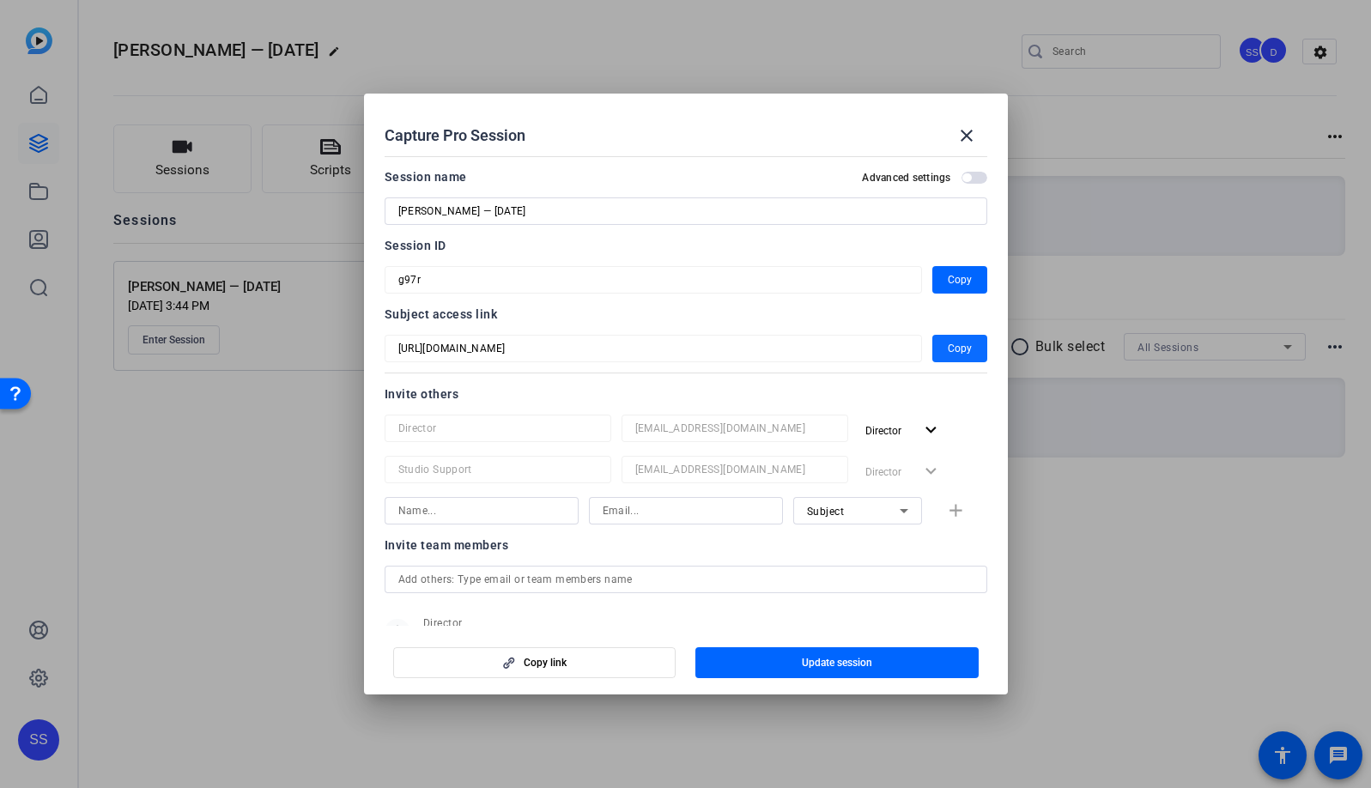
click at [948, 349] on span "Copy" at bounding box center [960, 348] width 24 height 21
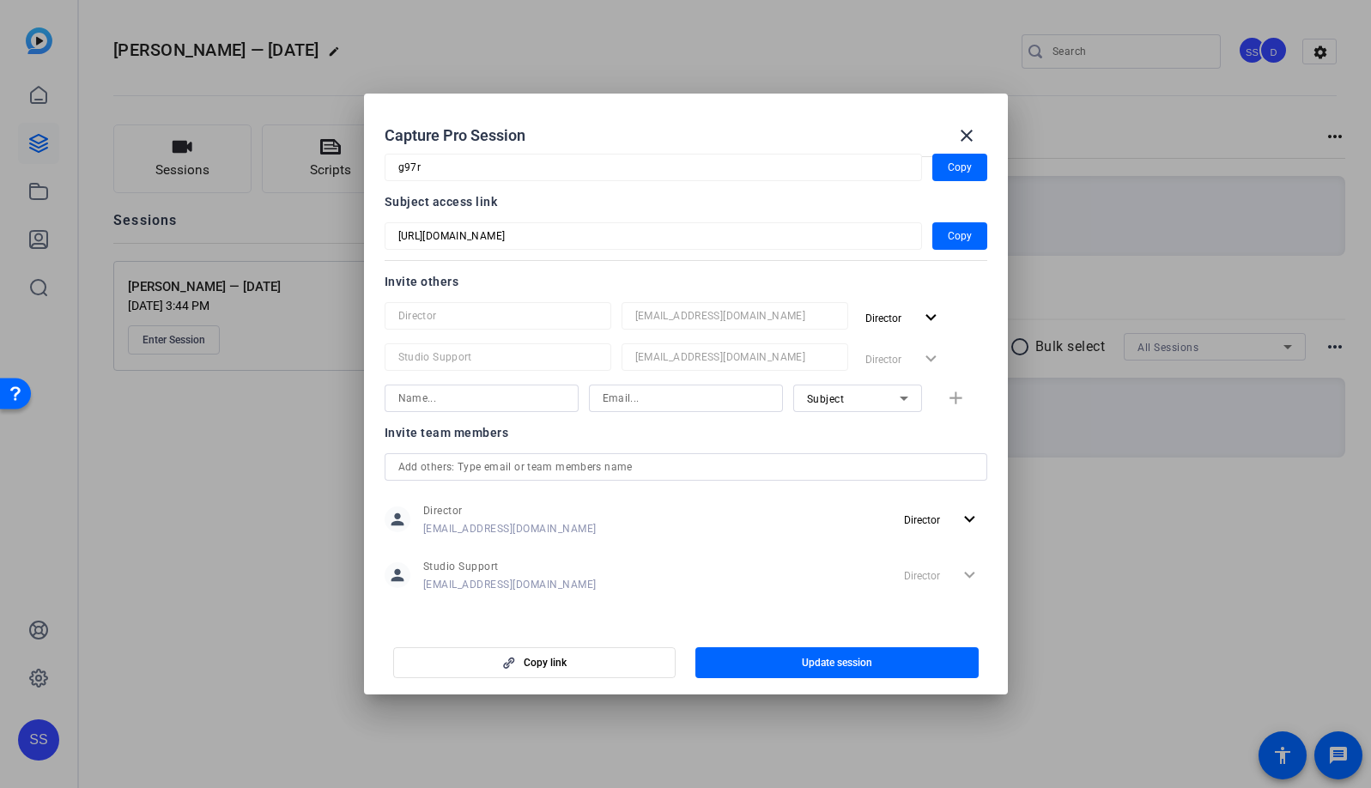
scroll to position [119, 0]
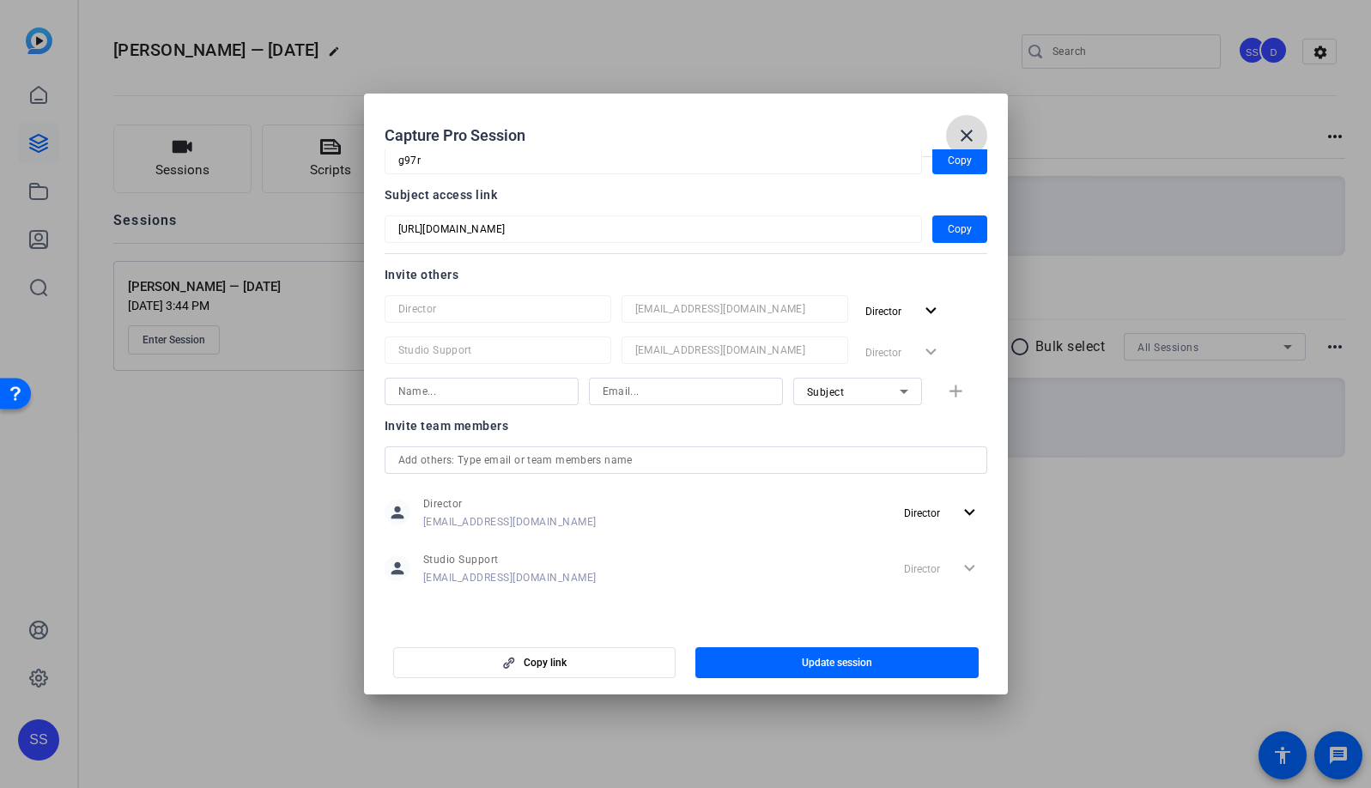
click at [969, 134] on mat-icon "close" at bounding box center [966, 135] width 21 height 21
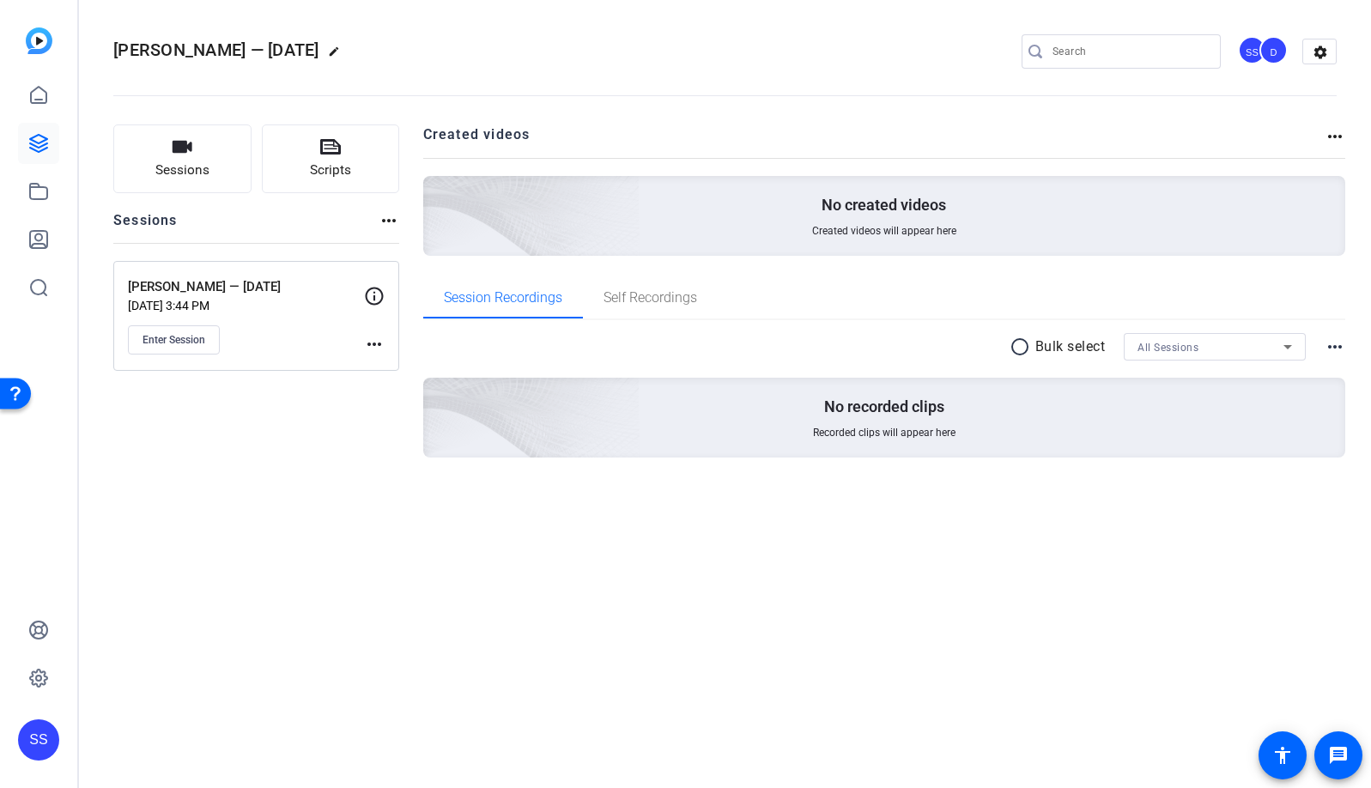
click at [348, 51] on mat-icon "edit" at bounding box center [338, 55] width 21 height 21
click at [220, 52] on input "Novlene Williams-Mills — 9/25/2025" at bounding box center [183, 51] width 112 height 21
click at [239, 52] on div "Novlene Williams-Mills — 9/25/2025" at bounding box center [183, 51] width 140 height 27
click at [173, 53] on input "Novlene Williams-Mills — 9/25/2025" at bounding box center [183, 51] width 112 height 21
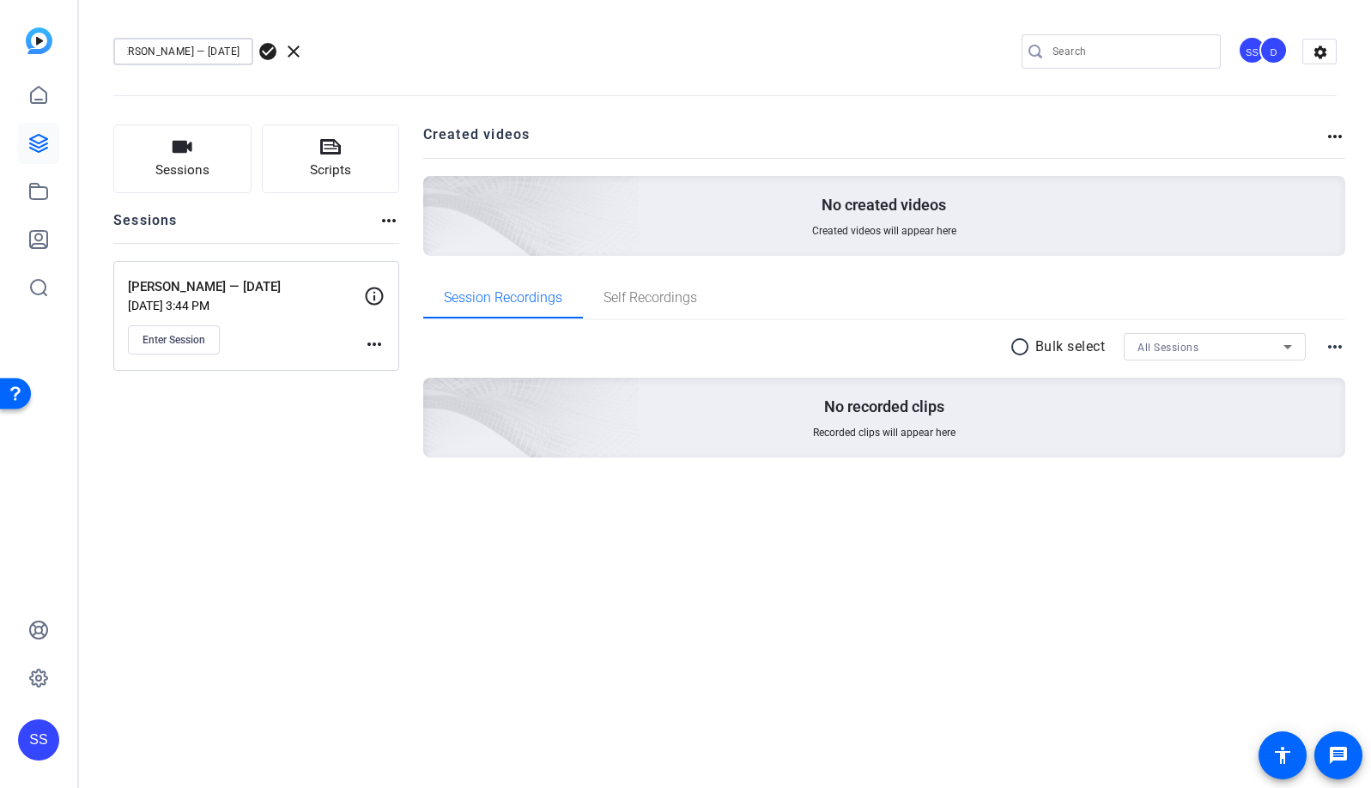
drag, startPoint x: 128, startPoint y: 52, endPoint x: 173, endPoint y: 54, distance: 44.7
click at [173, 54] on input "Novlene Williams-Mills — 9/25/2025" at bounding box center [183, 51] width 112 height 21
click at [214, 52] on input "Novlene Williams-Mills — 9/25/2025" at bounding box center [183, 51] width 112 height 21
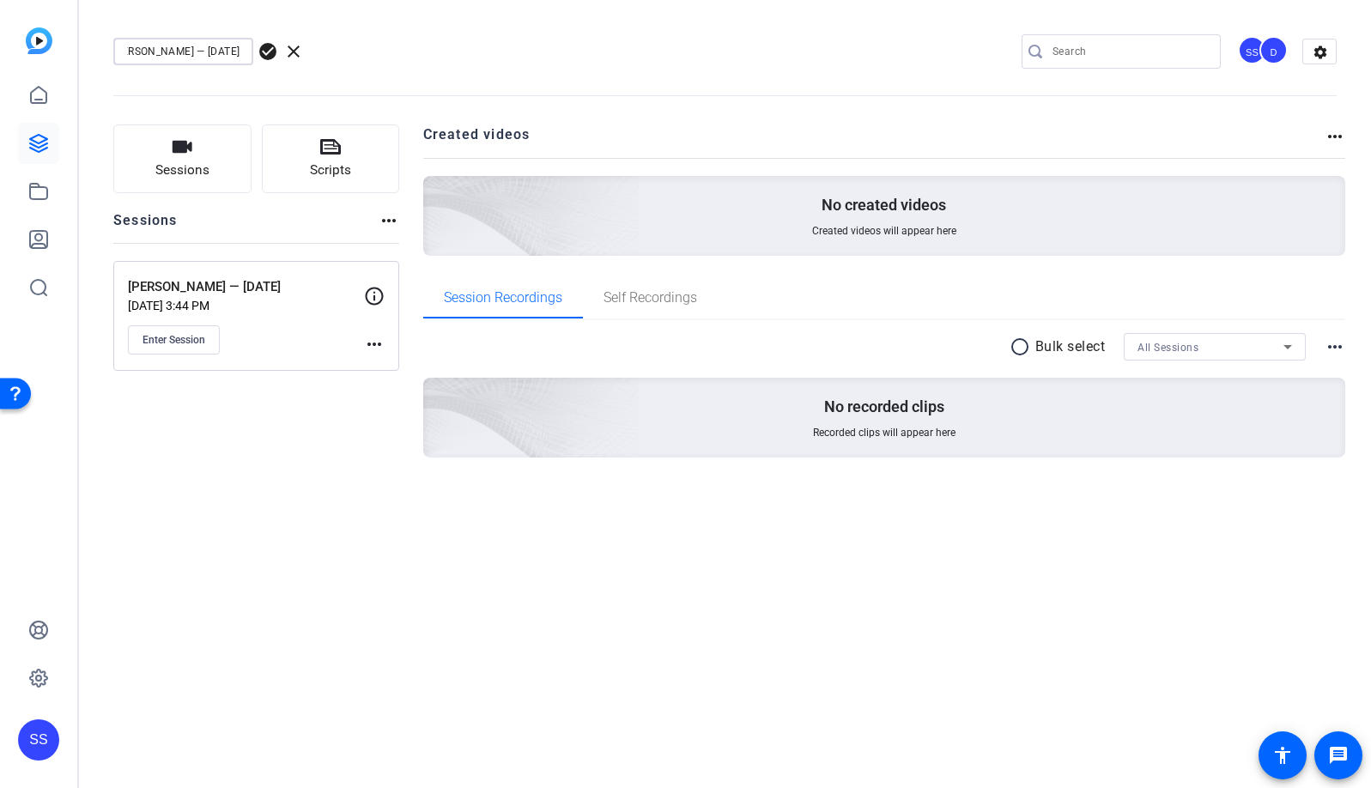
drag, startPoint x: 217, startPoint y: 52, endPoint x: 311, endPoint y: 71, distance: 95.4
click at [311, 71] on div "Novlene Williams-Mills — 9/25/2025 check_circle clear SS D settings" at bounding box center [724, 52] width 1223 height 130
click at [174, 51] on input "Novlene Williams-Mills — 9/25/2025" at bounding box center [183, 51] width 112 height 21
type input "Recordings — 9/25/2025"
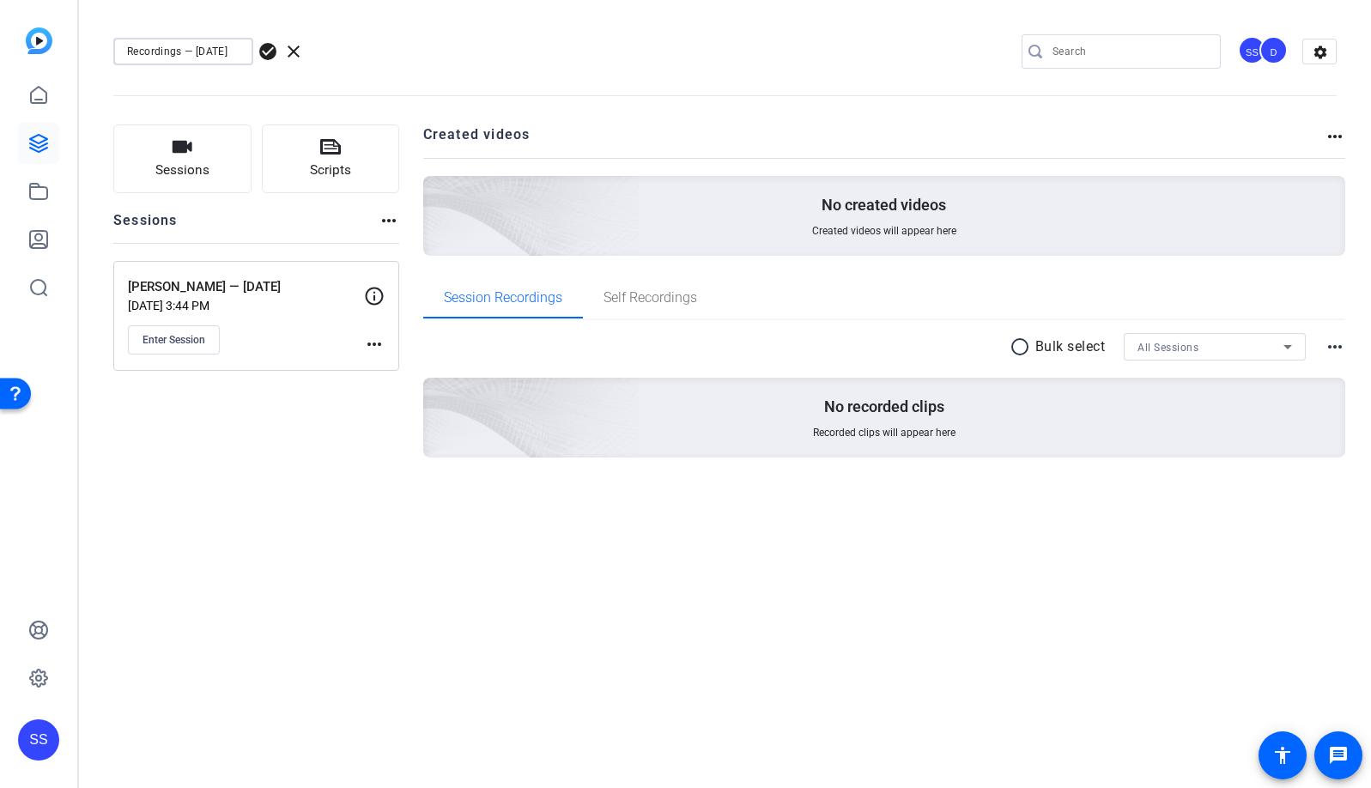
click at [304, 431] on div "Sessions Scripts Sessions more_horiz Novlene Williams-Mills — 9/25/2025 Sep 23,…" at bounding box center [256, 318] width 286 height 388
click at [264, 50] on span "check_circle" at bounding box center [268, 51] width 21 height 21
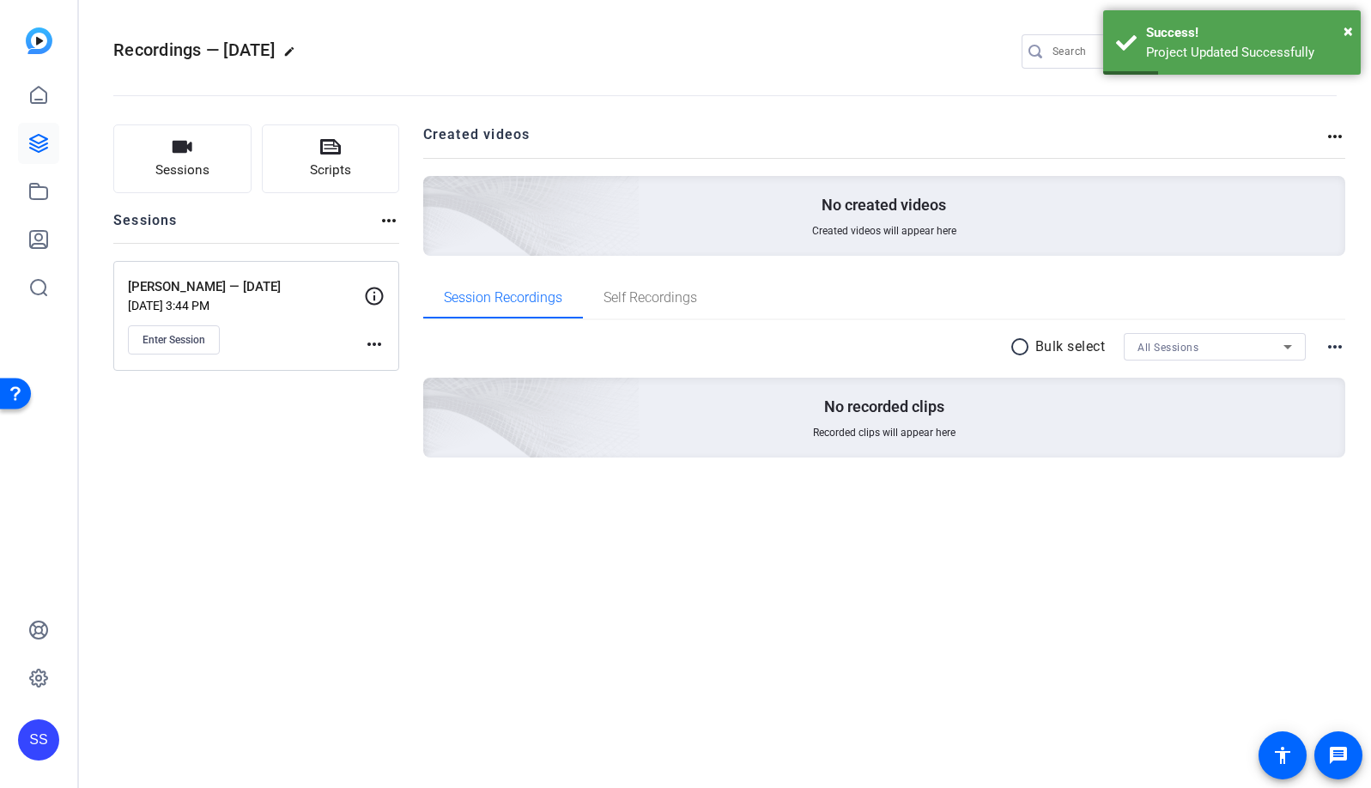
click at [388, 222] on mat-icon "more_horiz" at bounding box center [389, 220] width 21 height 21
click at [309, 228] on div at bounding box center [685, 394] width 1371 height 788
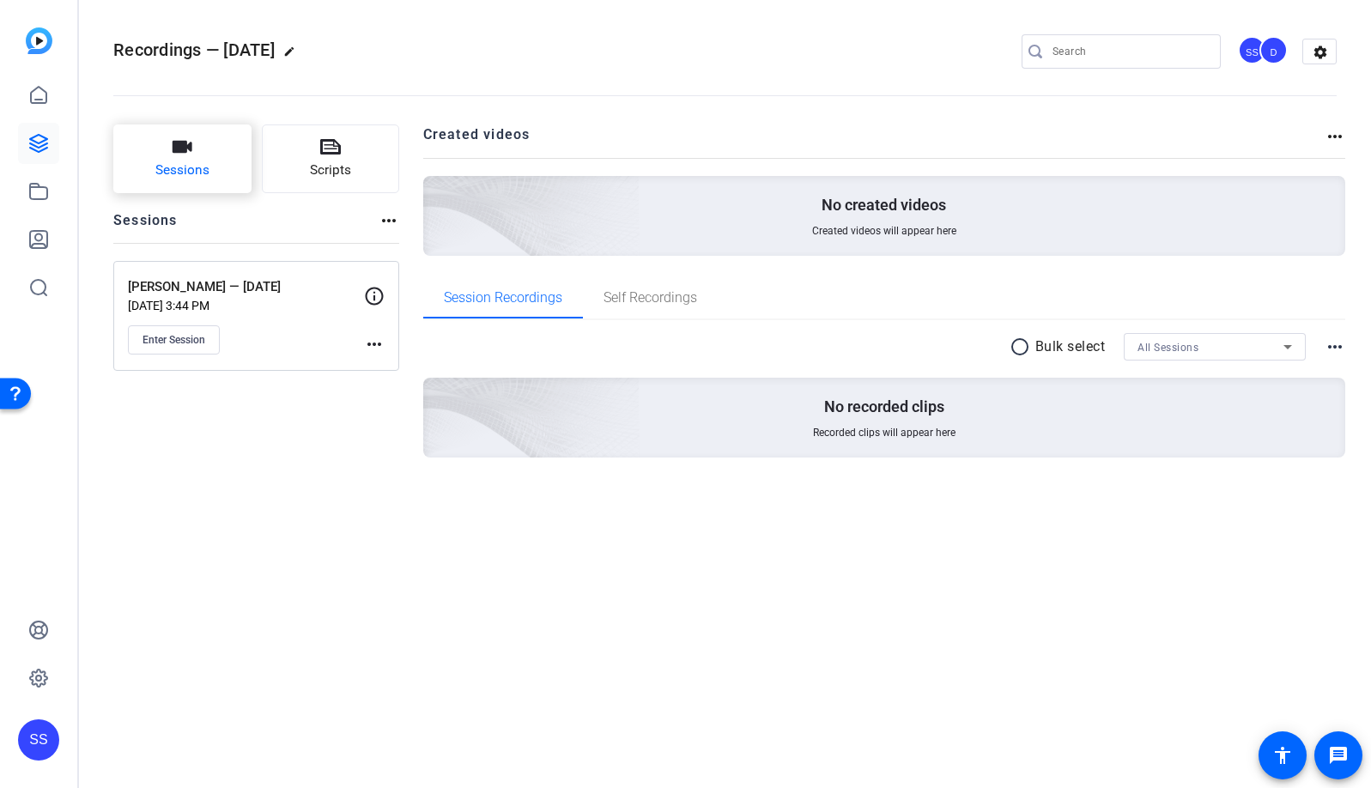
click at [192, 187] on button "Sessions" at bounding box center [182, 158] width 138 height 69
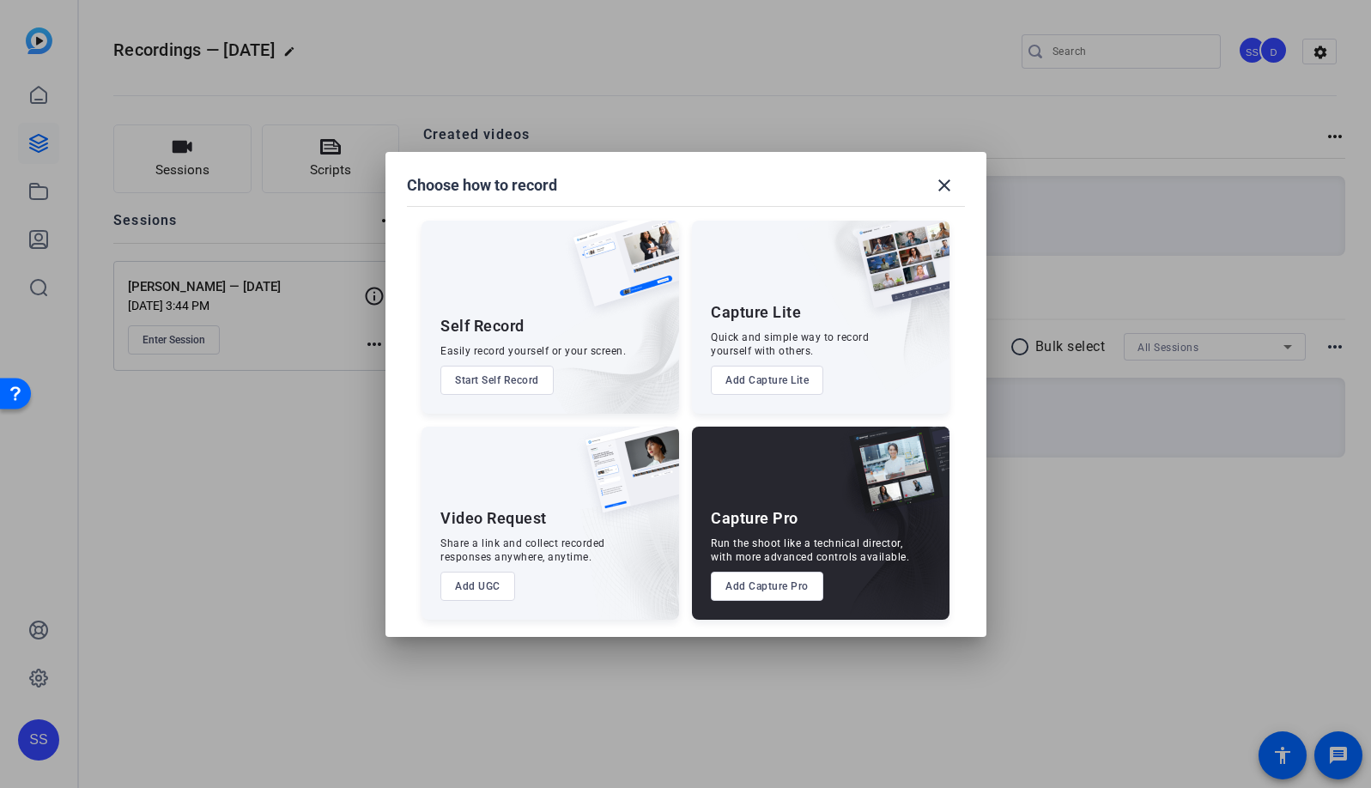
click at [791, 592] on button "Add Capture Pro" at bounding box center [767, 586] width 112 height 29
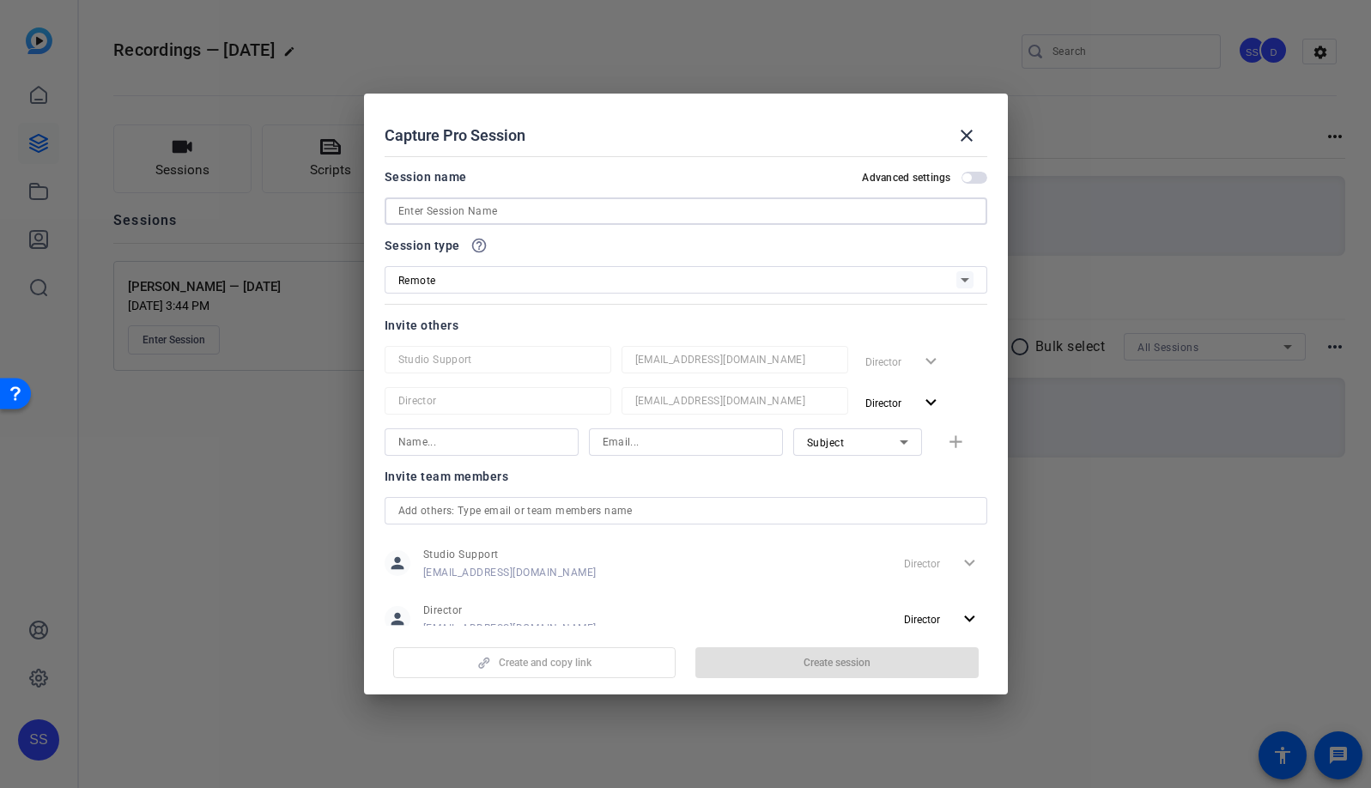
click at [659, 213] on input at bounding box center [685, 211] width 575 height 21
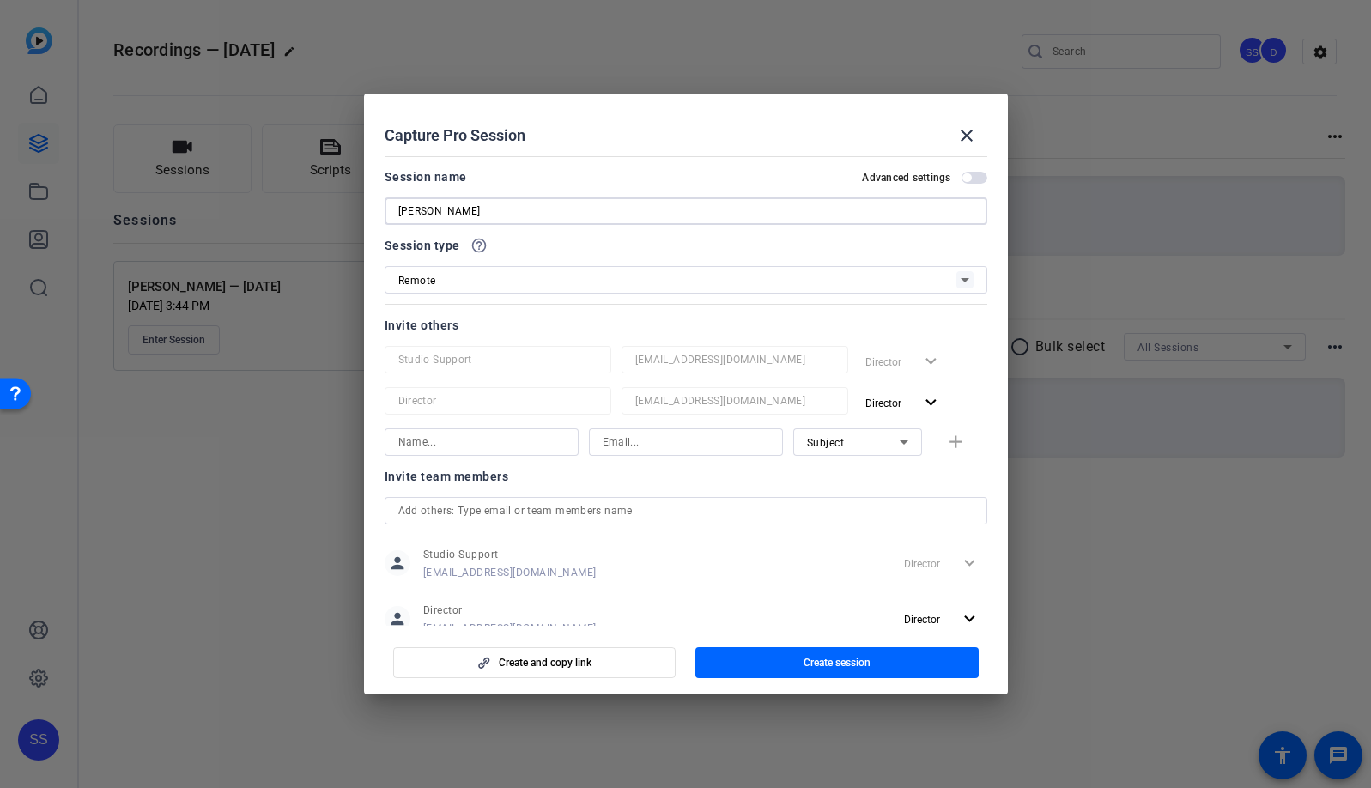
paste input "—"
type input "Martina Navratilova — 9/25/2025"
click at [842, 656] on span "Create session" at bounding box center [836, 663] width 67 height 14
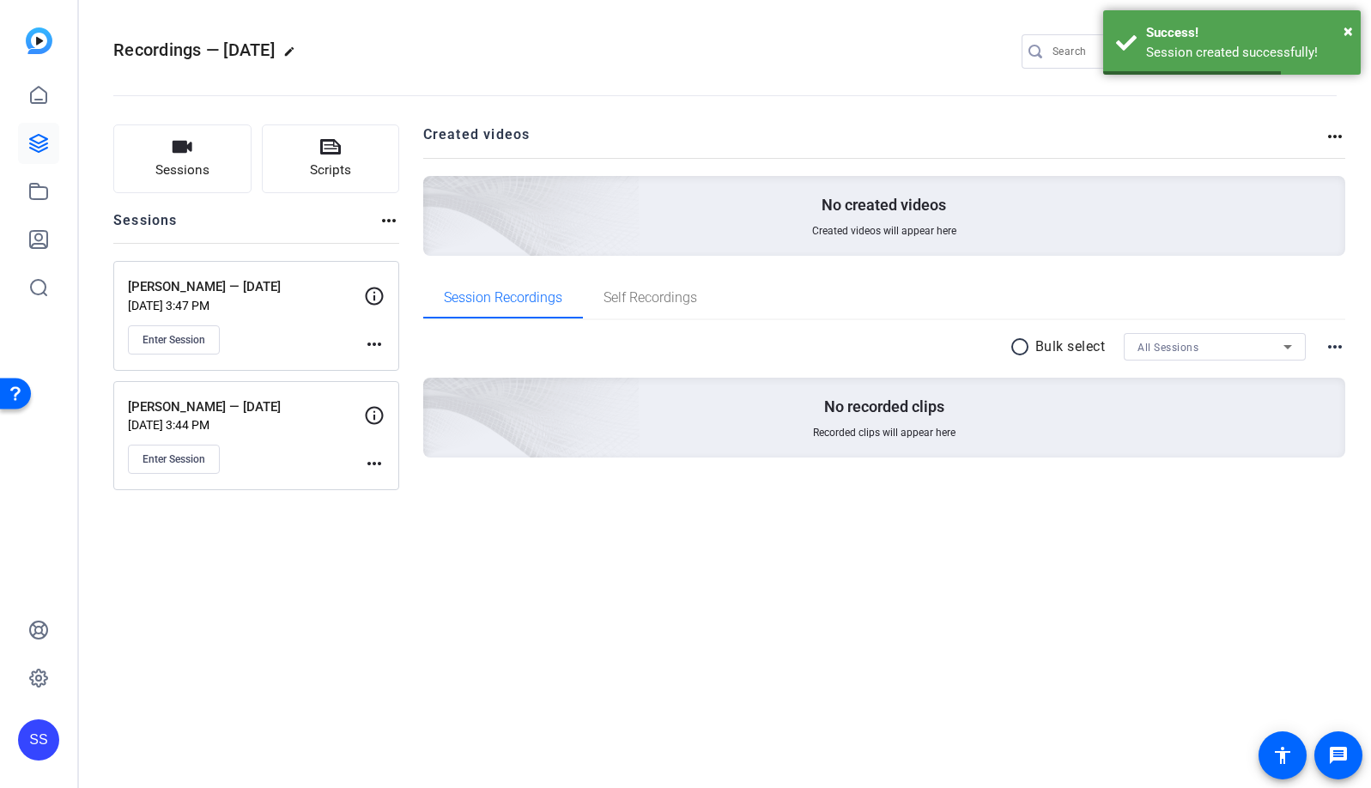
click at [379, 345] on mat-icon "more_horiz" at bounding box center [374, 344] width 21 height 21
click at [386, 367] on span "Edit Session" at bounding box center [417, 369] width 78 height 21
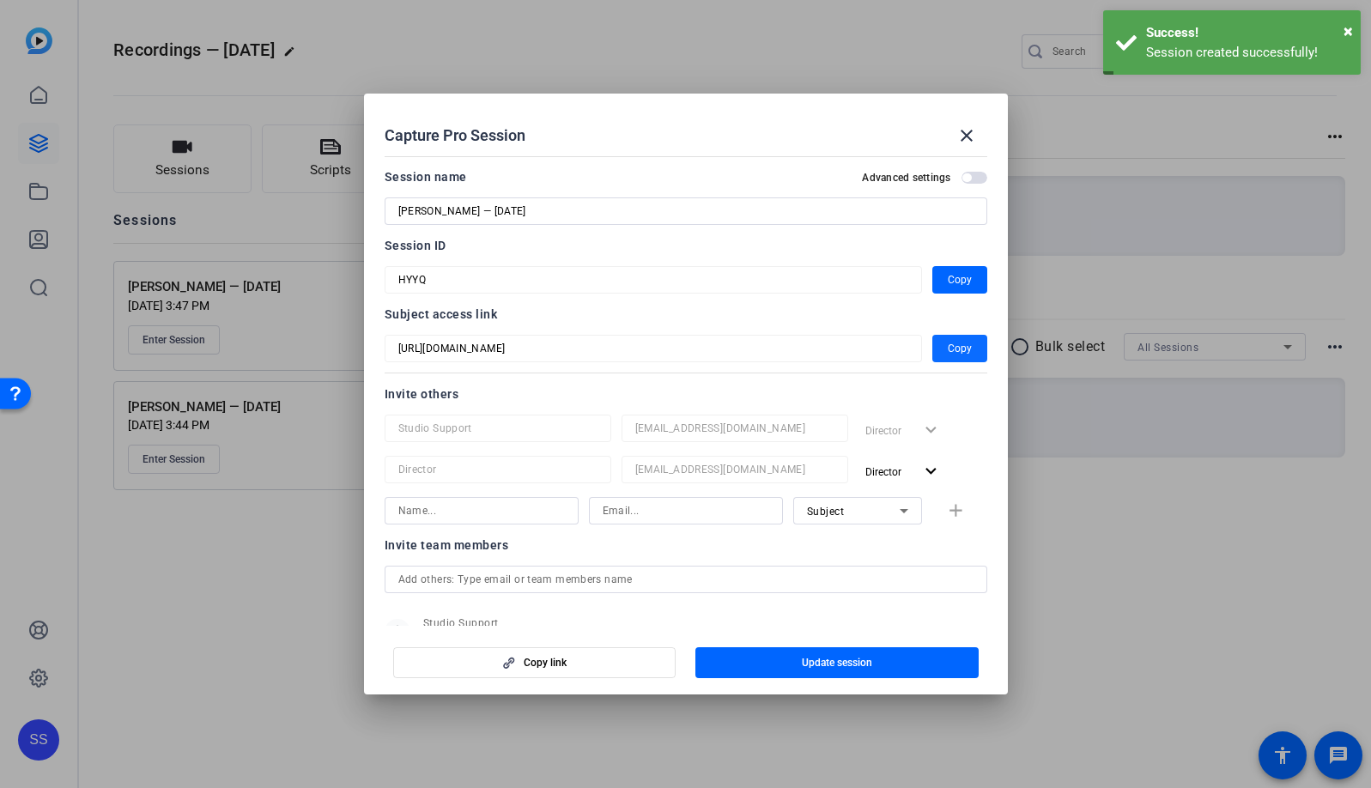
click at [948, 342] on span "Copy" at bounding box center [960, 348] width 24 height 21
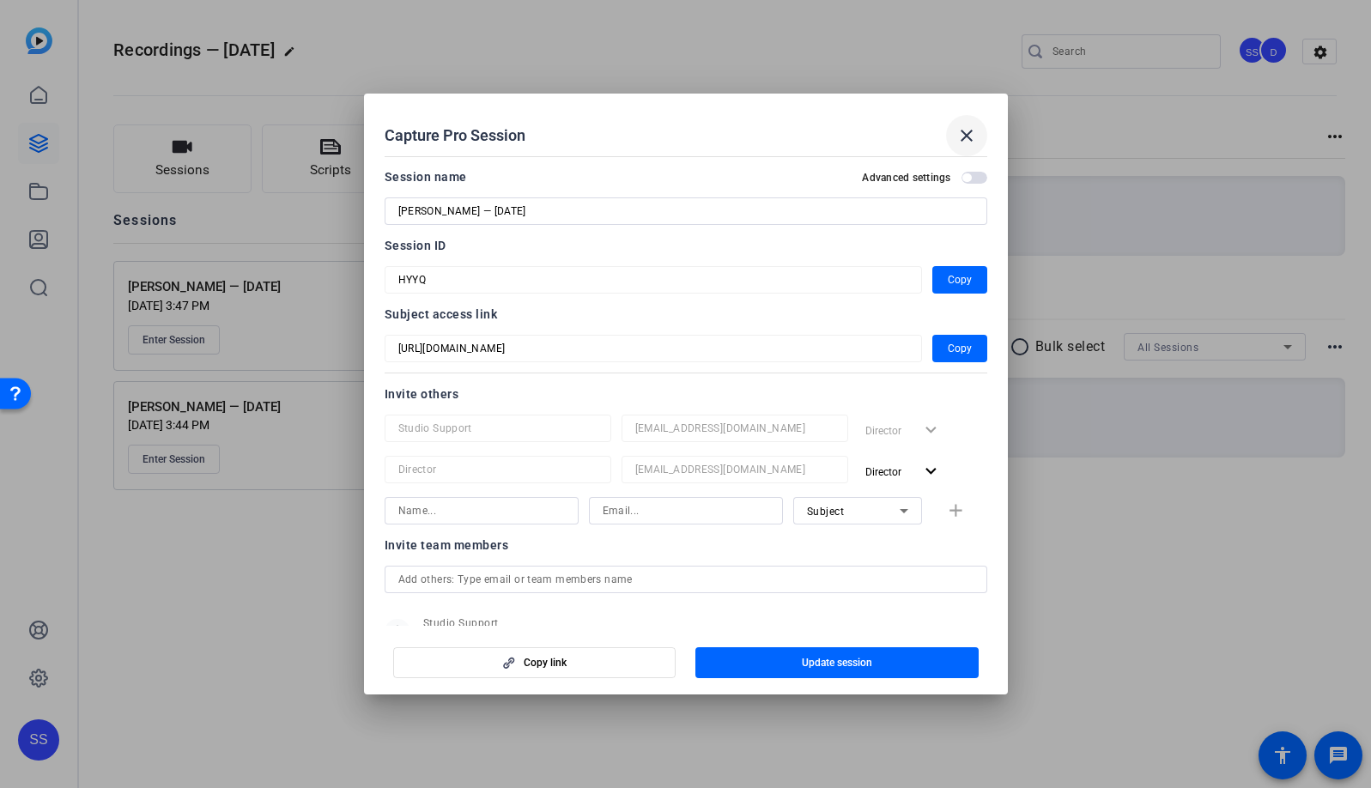
click at [965, 136] on mat-icon "close" at bounding box center [966, 135] width 21 height 21
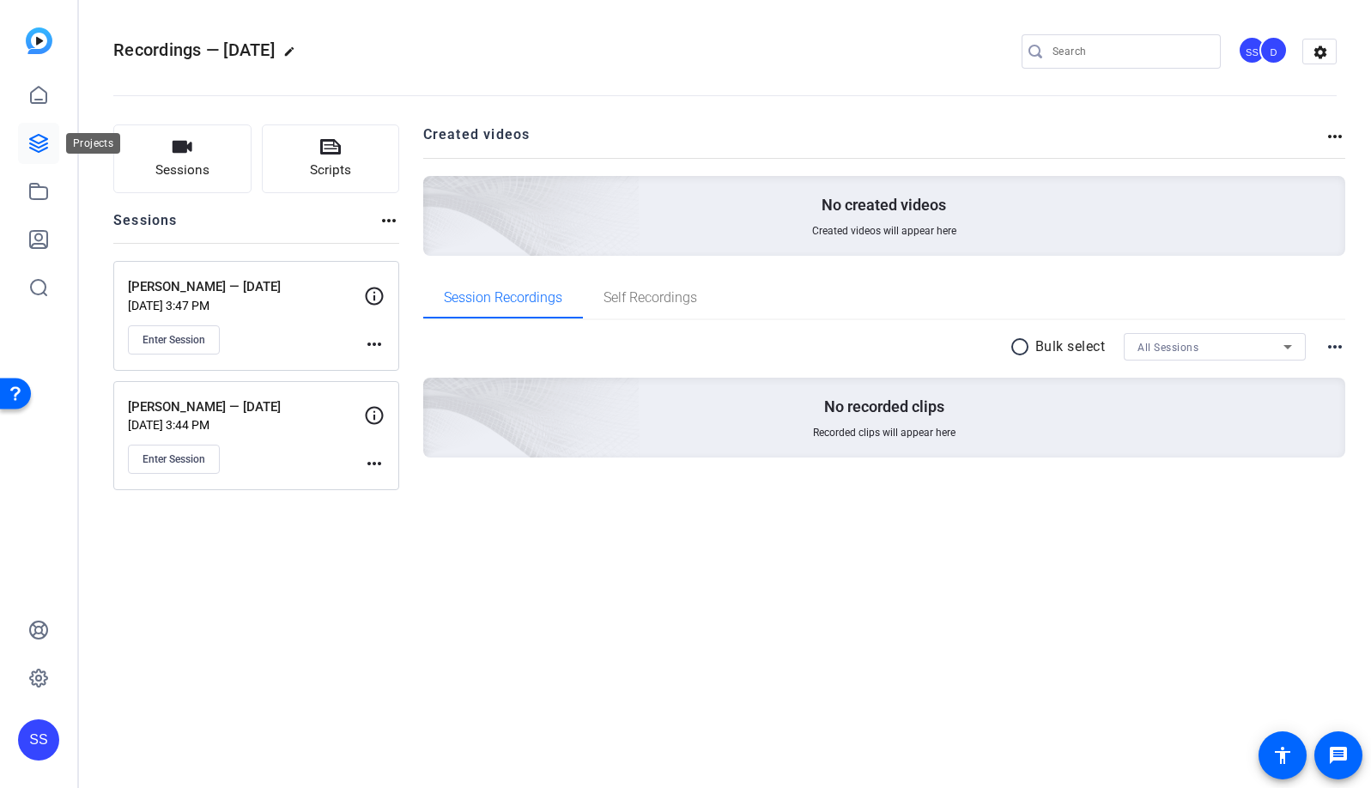
click at [34, 148] on icon at bounding box center [38, 143] width 21 height 21
